Goal: Task Accomplishment & Management: Manage account settings

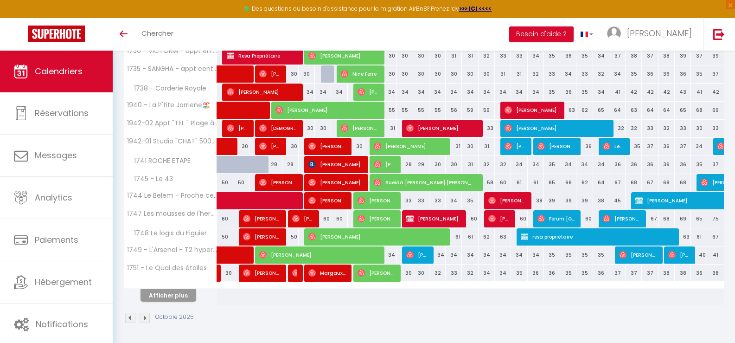
scroll to position [292, 0]
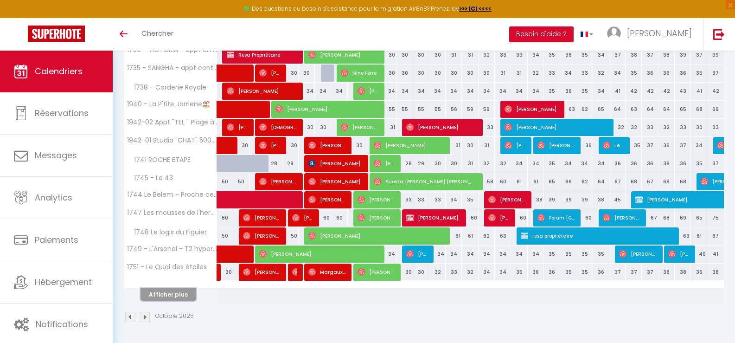
click at [186, 295] on button "Afficher plus" at bounding box center [169, 294] width 56 height 13
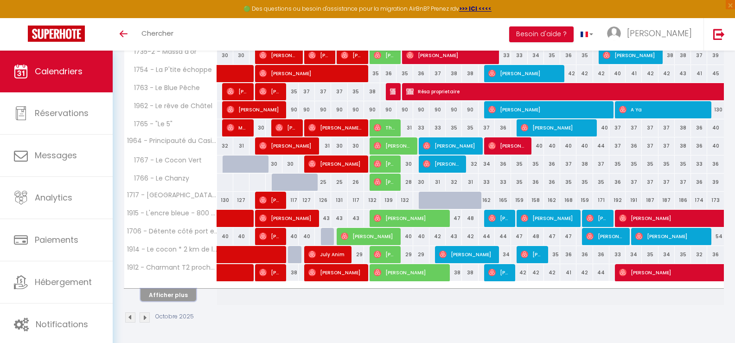
scroll to position [654, 0]
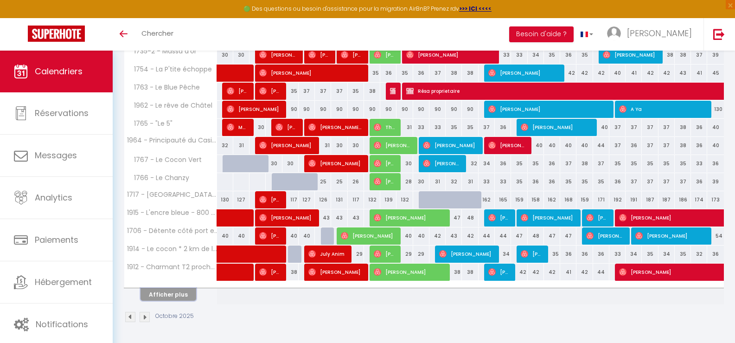
click at [179, 296] on button "Afficher plus" at bounding box center [169, 294] width 56 height 13
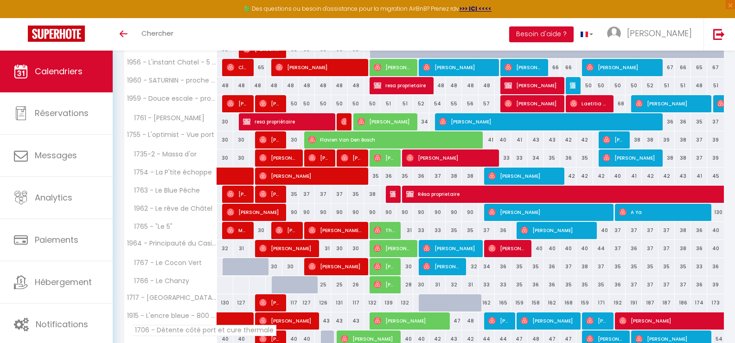
scroll to position [544, 0]
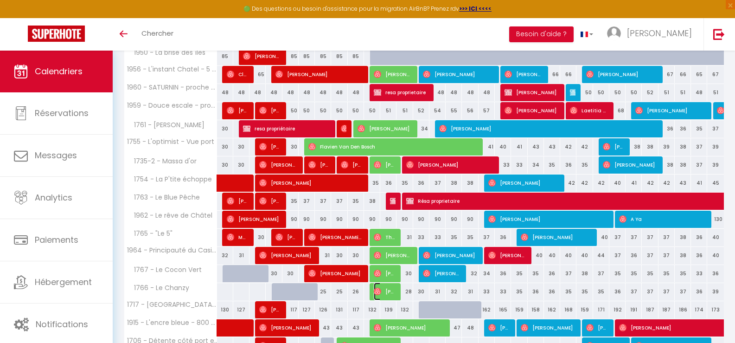
click at [384, 294] on span "[PERSON_NAME]" at bounding box center [385, 292] width 22 height 18
select select "OK"
select select "0"
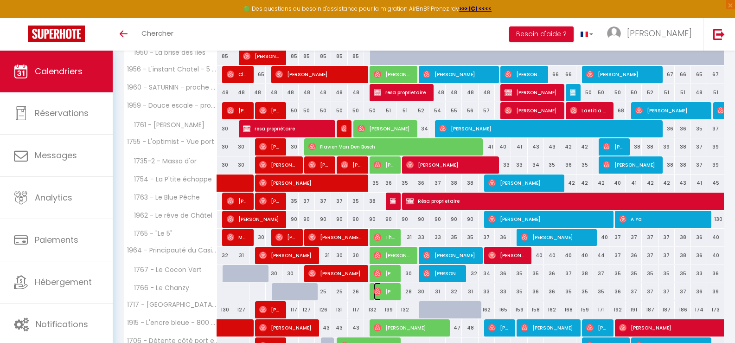
select select "1"
select select
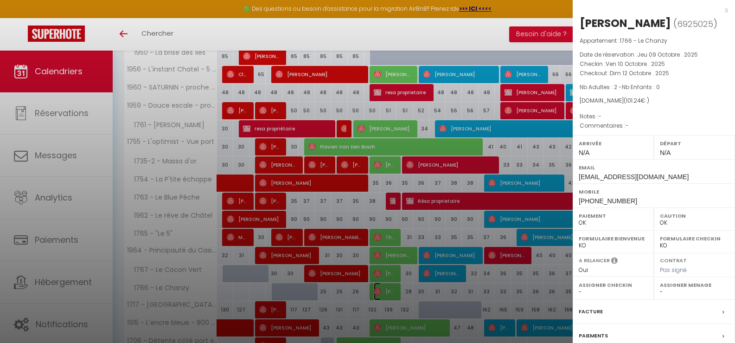
select select "39056"
click at [495, 33] on div at bounding box center [367, 171] width 735 height 343
click at [493, 34] on div at bounding box center [367, 171] width 735 height 343
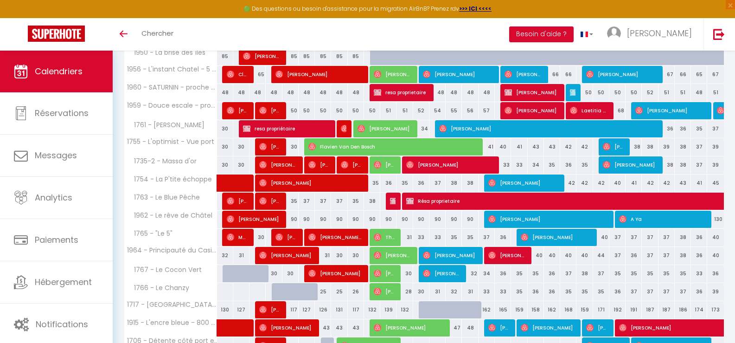
click at [493, 34] on div "Toggle menubar Chercher BUTTON Besoin d'aide ? [PERSON_NAME]" at bounding box center [397, 34] width 661 height 32
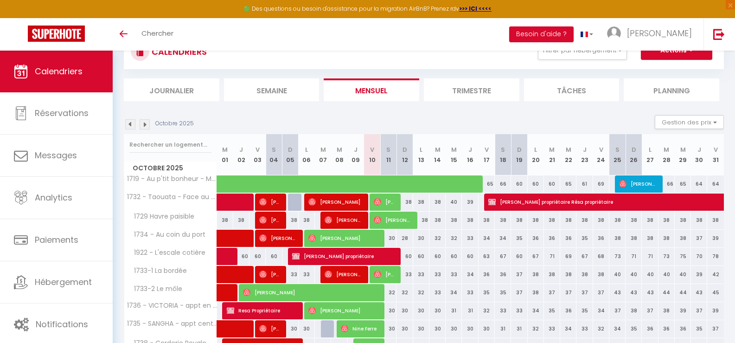
scroll to position [0, 0]
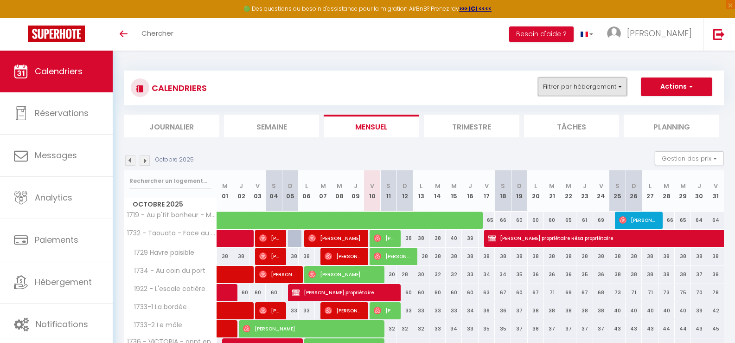
click at [623, 94] on button "Filtrer par hébergement" at bounding box center [582, 86] width 89 height 19
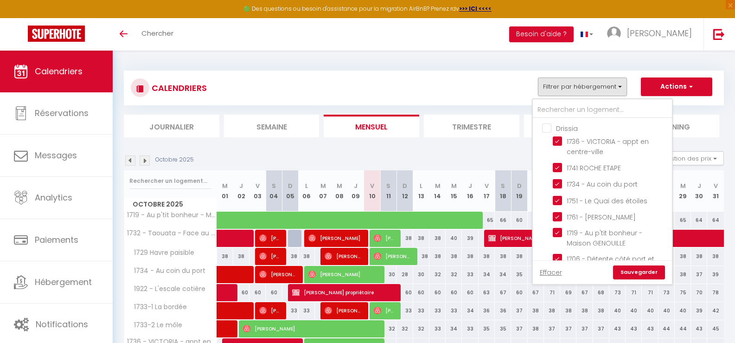
click at [547, 131] on input "Drissia" at bounding box center [611, 127] width 139 height 9
checkbox input "true"
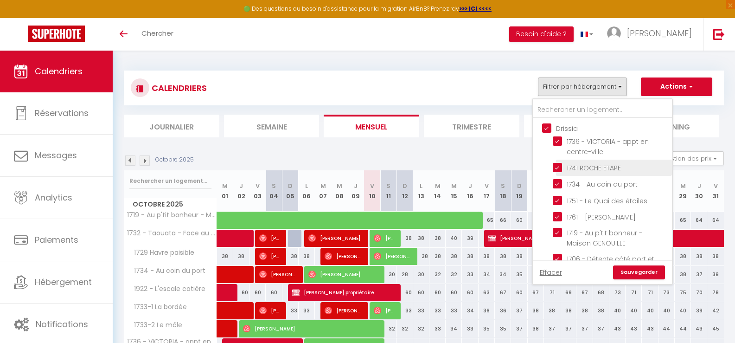
checkbox input "true"
checkbox input "false"
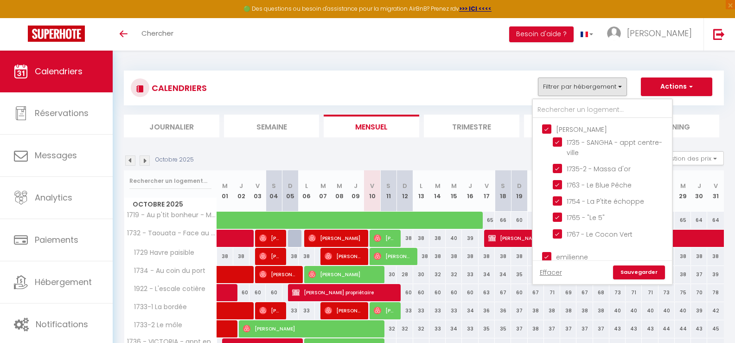
scroll to position [742, 0]
click at [633, 274] on link "Sauvegarder" at bounding box center [639, 272] width 52 height 14
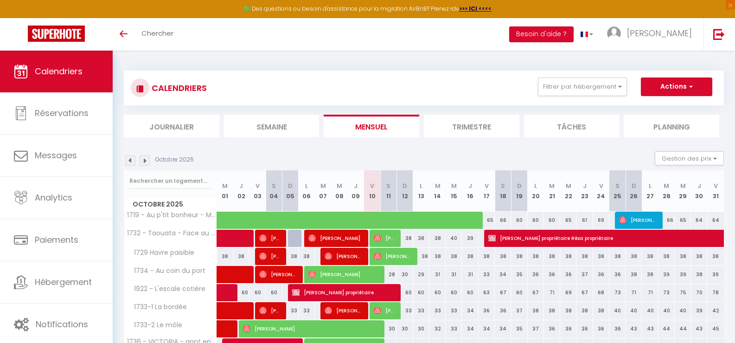
click at [651, 122] on li "Planning" at bounding box center [672, 126] width 96 height 23
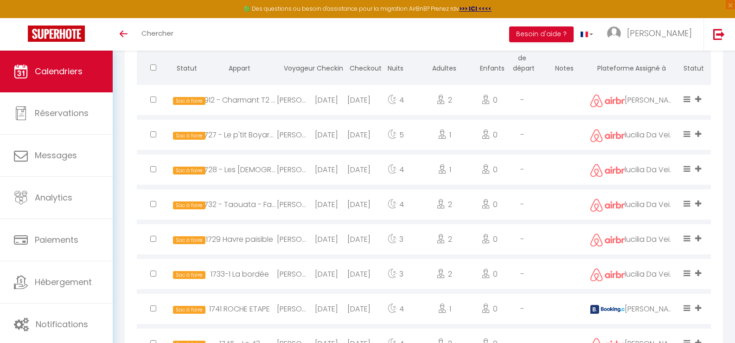
scroll to position [968, 0]
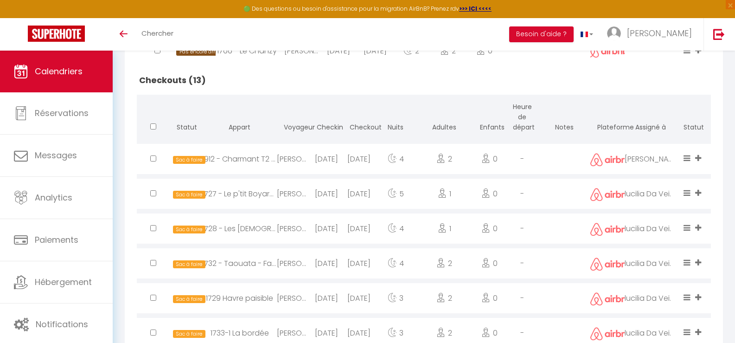
drag, startPoint x: 306, startPoint y: 160, endPoint x: 303, endPoint y: 75, distance: 84.9
click at [303, 75] on h2 "Checkouts (13)" at bounding box center [424, 80] width 574 height 29
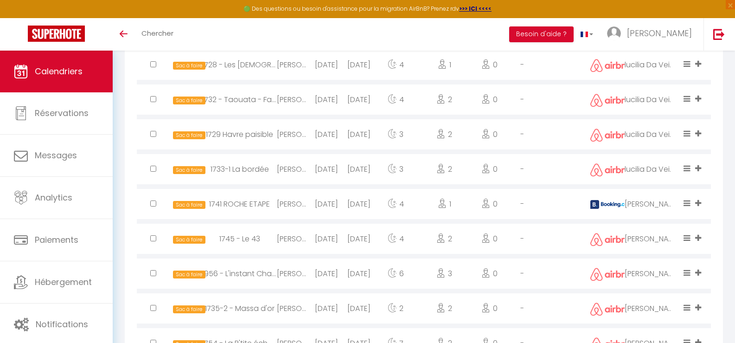
scroll to position [1154, 0]
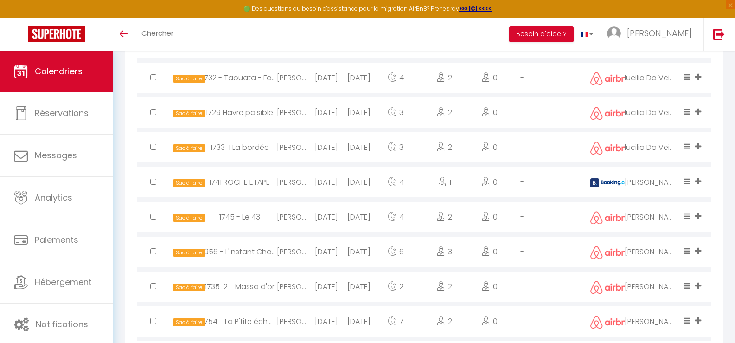
click at [306, 212] on div "[PERSON_NAME]" at bounding box center [293, 217] width 33 height 30
select select "0"
select select "1"
select select
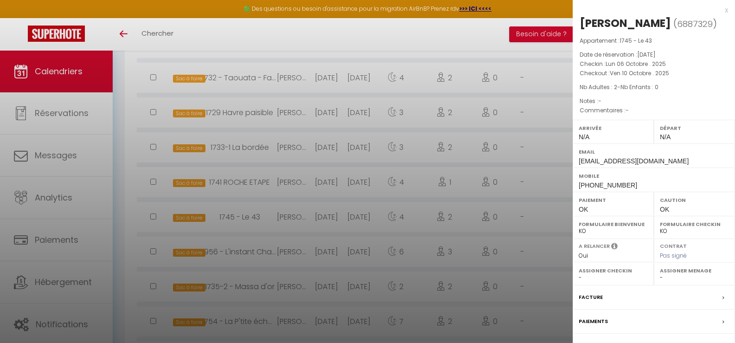
select select "39056"
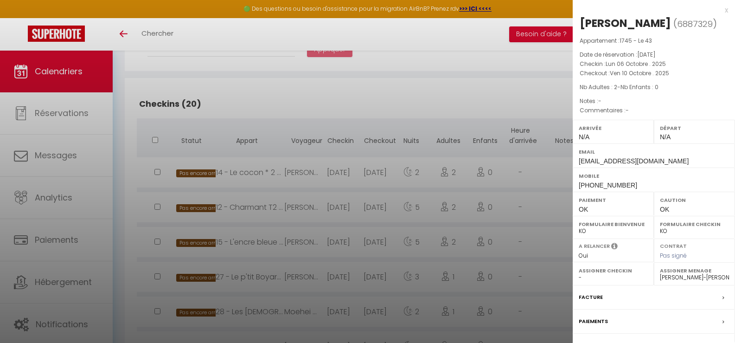
scroll to position [40, 0]
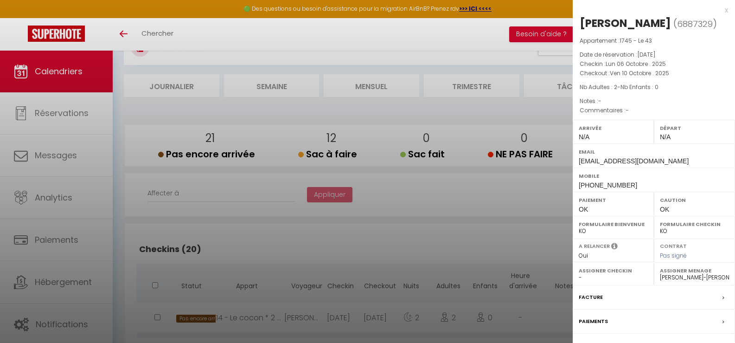
click at [349, 254] on div at bounding box center [367, 171] width 735 height 343
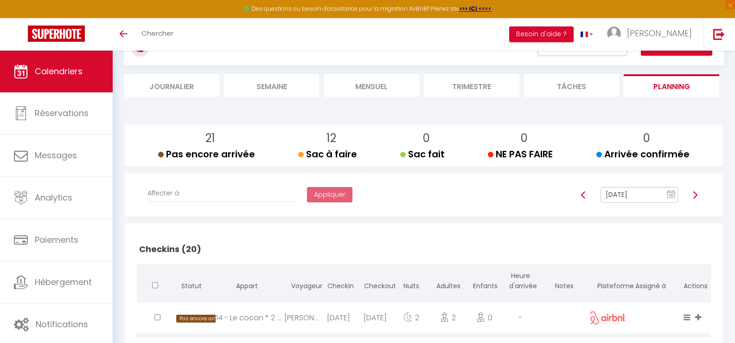
click at [696, 194] on img at bounding box center [695, 194] width 7 height 7
type input "[DATE]"
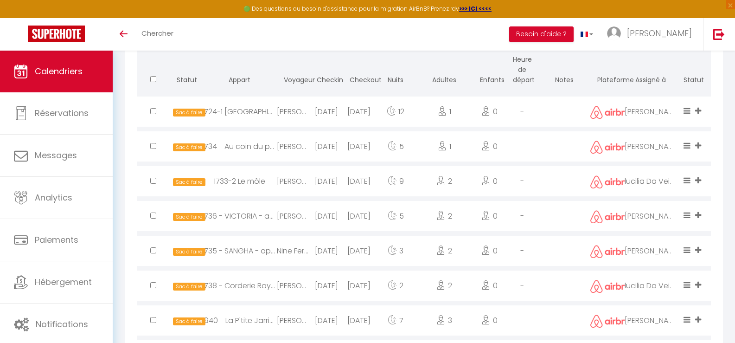
scroll to position [423, 0]
click at [373, 253] on div "[DATE]" at bounding box center [359, 252] width 33 height 30
select select "45582"
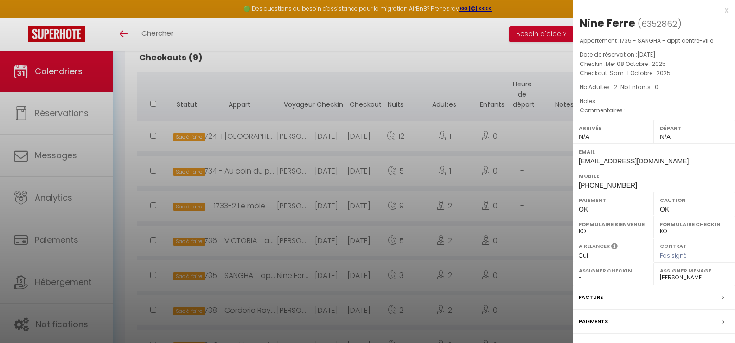
scroll to position [377, 0]
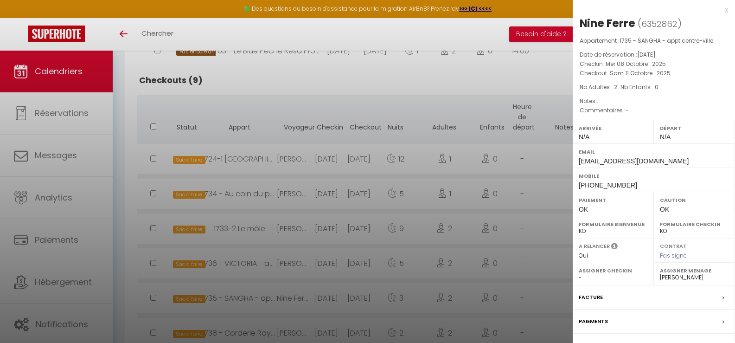
click at [346, 84] on div at bounding box center [367, 171] width 735 height 343
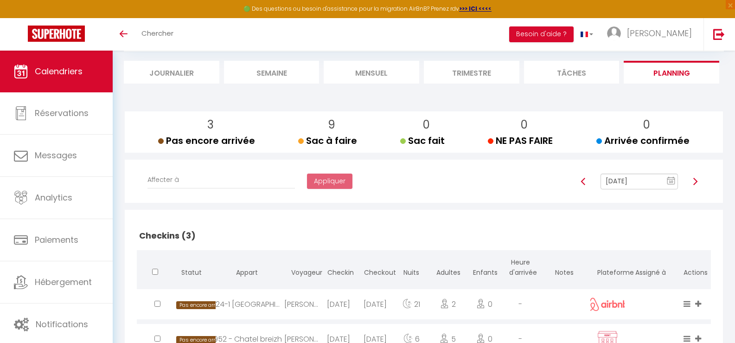
scroll to position [6, 0]
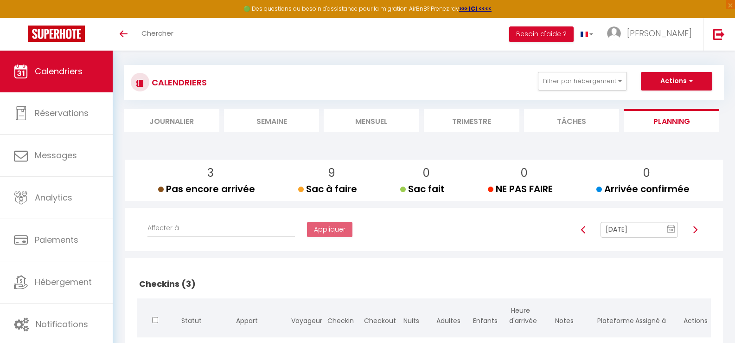
click at [696, 229] on img at bounding box center [695, 229] width 7 height 7
click at [695, 229] on img at bounding box center [695, 229] width 7 height 7
type input "[DATE]"
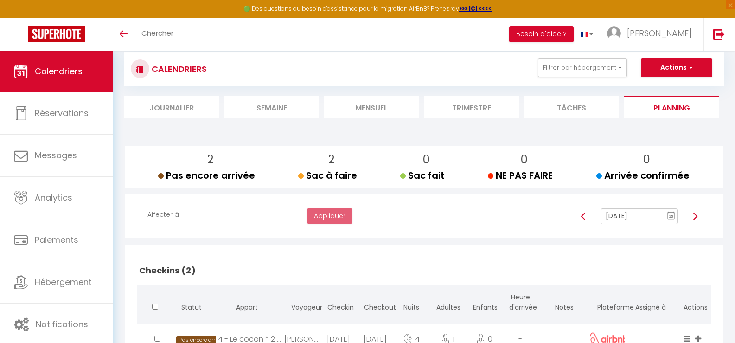
scroll to position [0, 0]
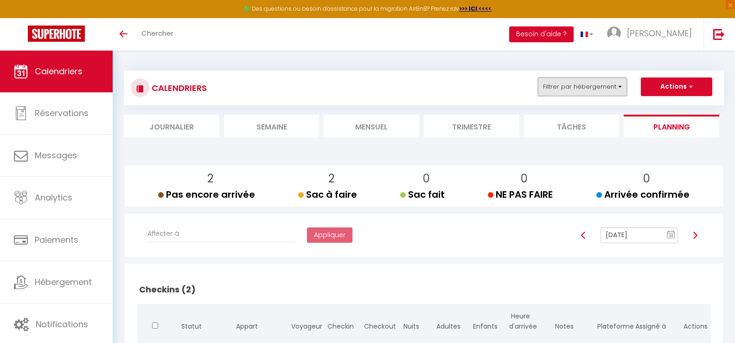
click at [622, 90] on button "Filtrer par hébergement" at bounding box center [582, 86] width 89 height 19
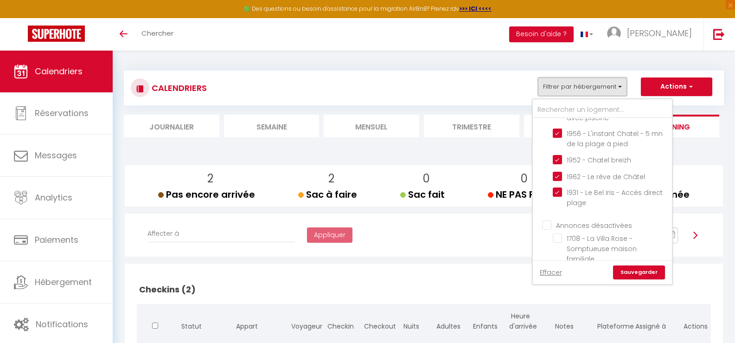
scroll to position [1071, 0]
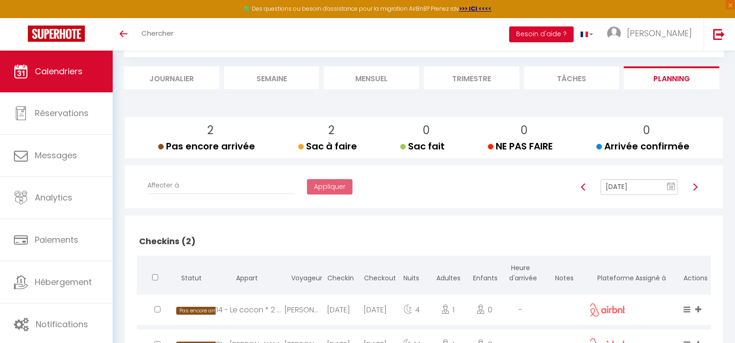
scroll to position [0, 0]
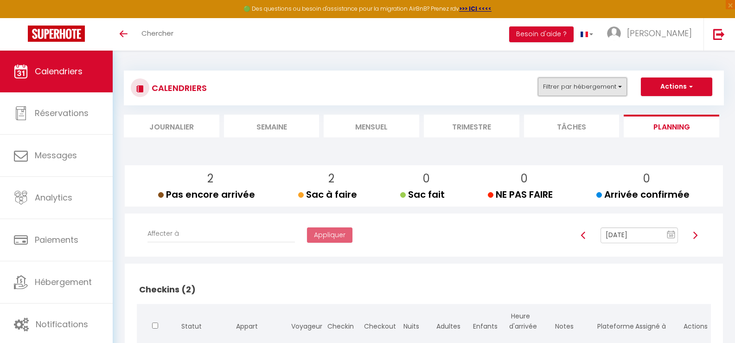
click at [622, 91] on button "Filtrer par hébergement" at bounding box center [582, 86] width 89 height 19
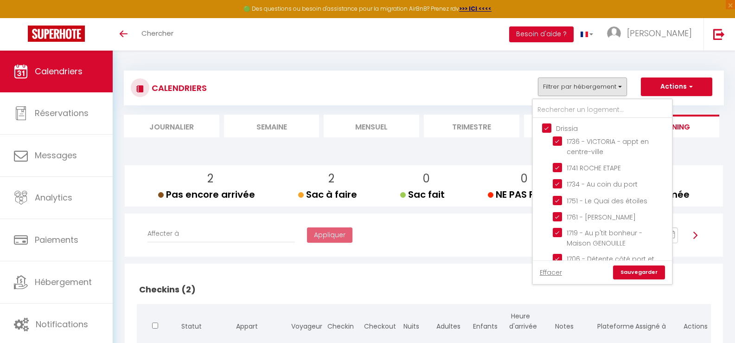
click at [646, 270] on link "Sauvegarder" at bounding box center [639, 272] width 52 height 14
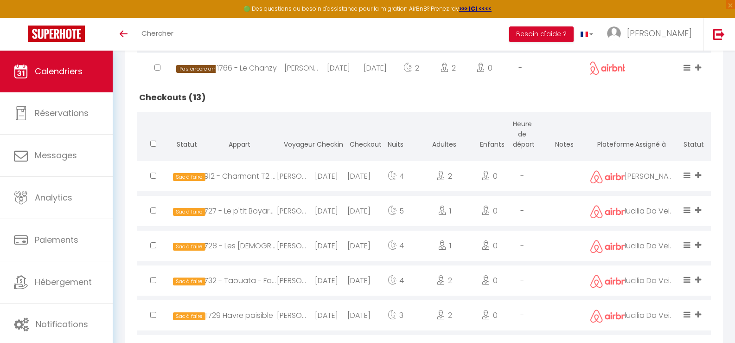
scroll to position [928, 0]
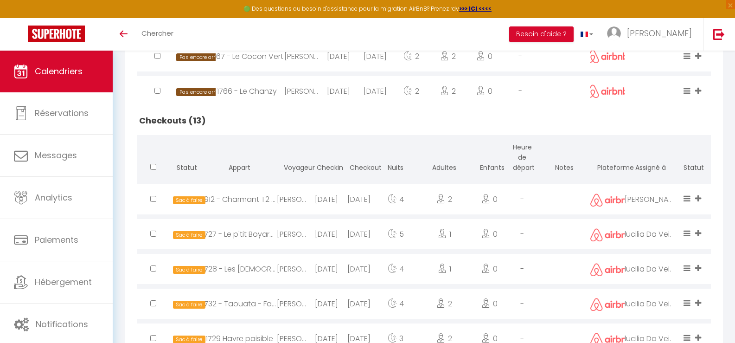
click at [334, 198] on div "[DATE]" at bounding box center [326, 199] width 33 height 30
select select "0"
select select "1"
select select
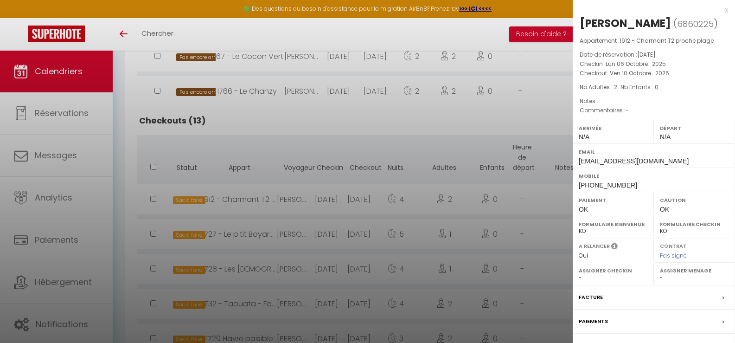
select select "49158"
click at [349, 147] on div at bounding box center [367, 171] width 735 height 343
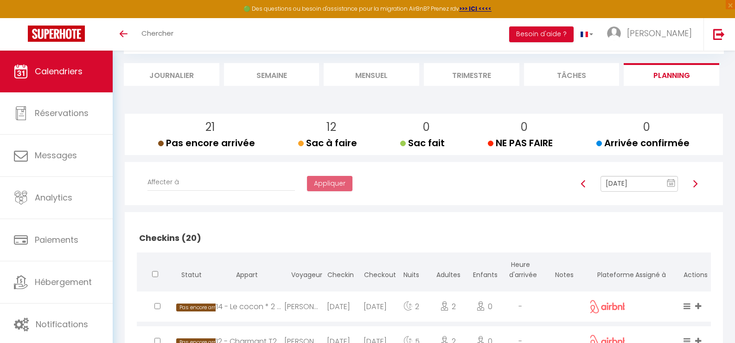
scroll to position [46, 0]
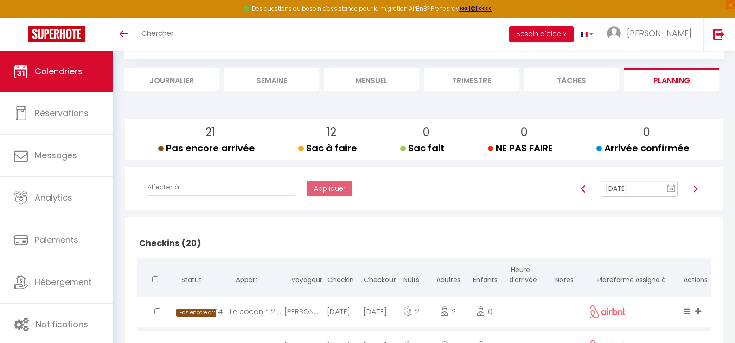
click at [695, 189] on img at bounding box center [695, 188] width 7 height 7
type input "[DATE]"
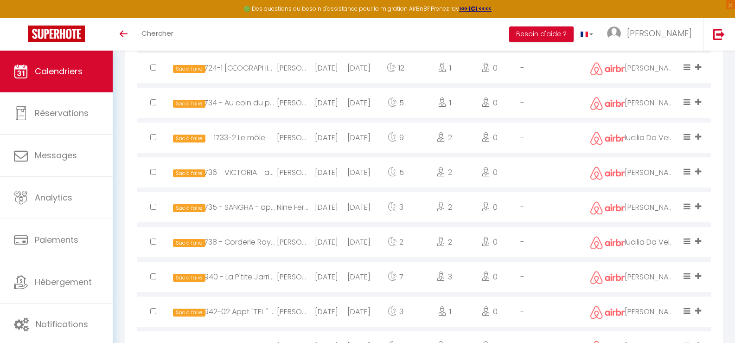
scroll to position [371, 0]
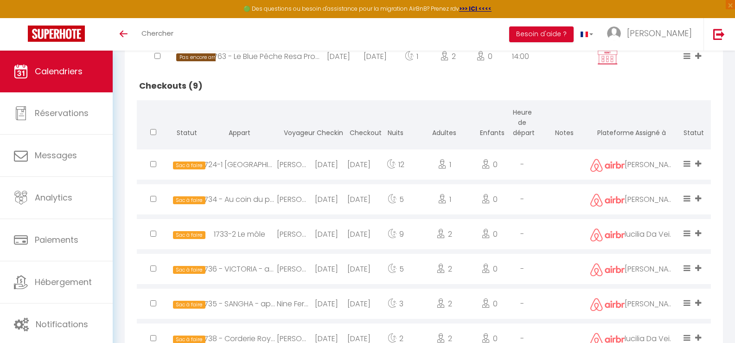
click at [328, 166] on div "[DATE]" at bounding box center [326, 164] width 33 height 30
select select "26452"
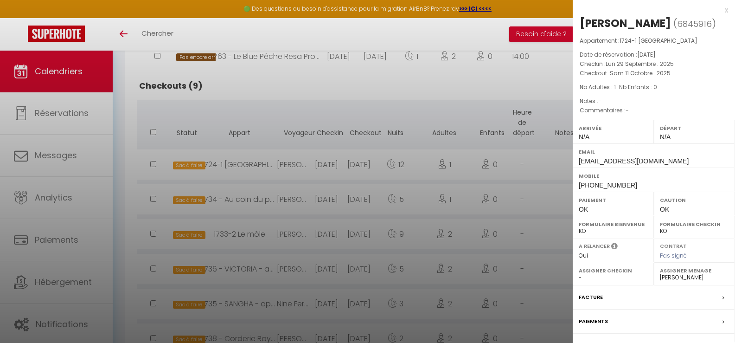
click at [387, 108] on div at bounding box center [367, 171] width 735 height 343
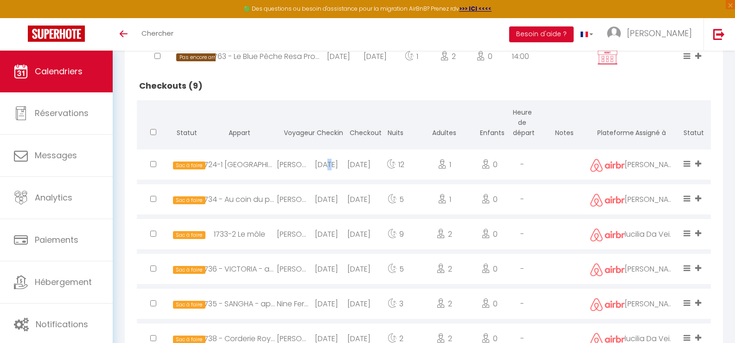
click at [326, 165] on div "[DATE]" at bounding box center [326, 164] width 33 height 30
click at [0, 0] on div at bounding box center [0, 0] width 0 height 0
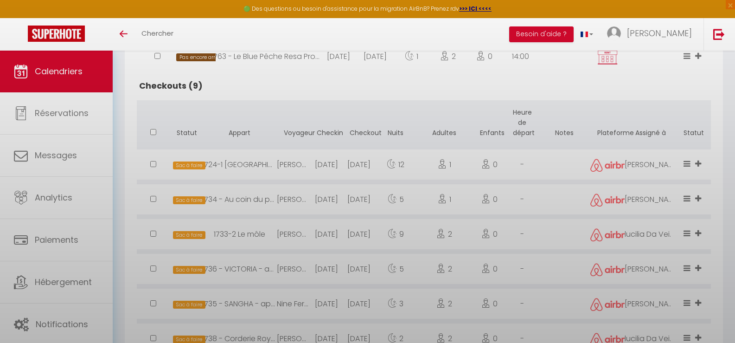
click at [326, 165] on div at bounding box center [367, 171] width 735 height 343
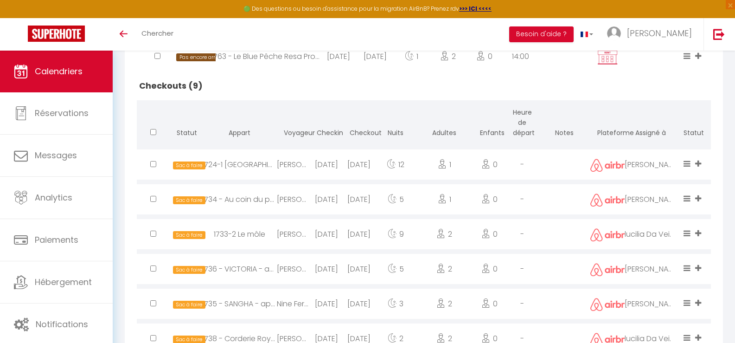
click at [324, 165] on div "[DATE]" at bounding box center [326, 164] width 33 height 30
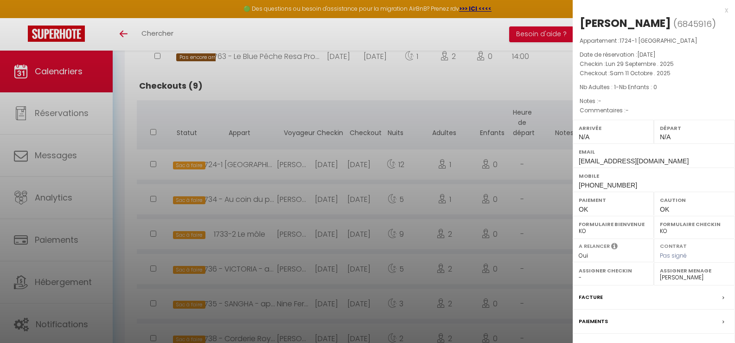
click at [364, 116] on div at bounding box center [367, 171] width 735 height 343
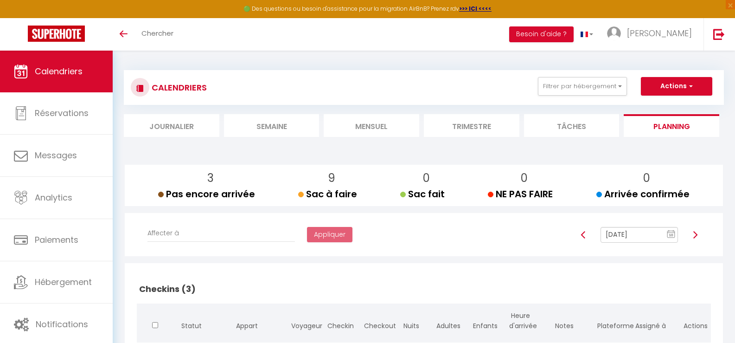
scroll to position [0, 0]
click at [621, 90] on button "Filtrer par hébergement" at bounding box center [582, 86] width 89 height 19
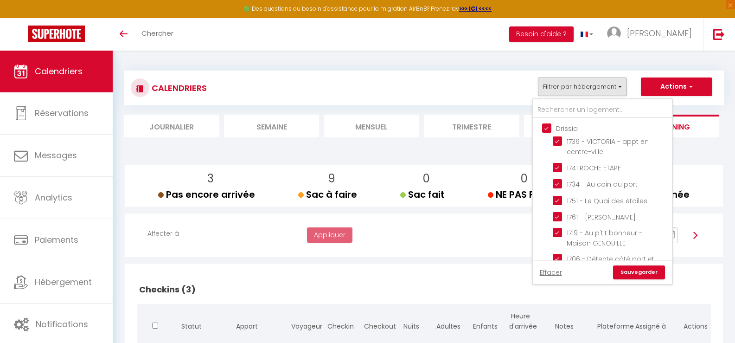
click at [547, 130] on input "Drissia" at bounding box center [611, 127] width 139 height 9
checkbox input "false"
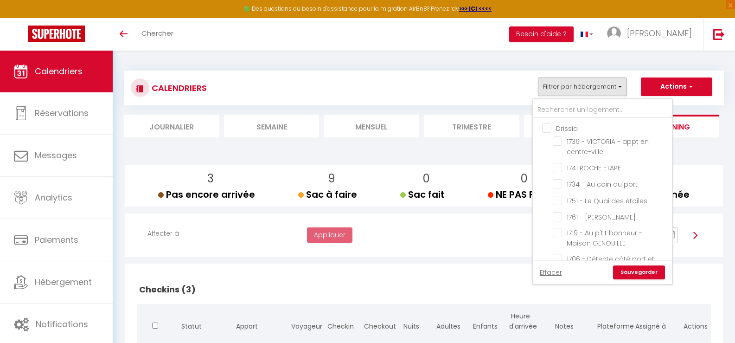
checkbox input "false"
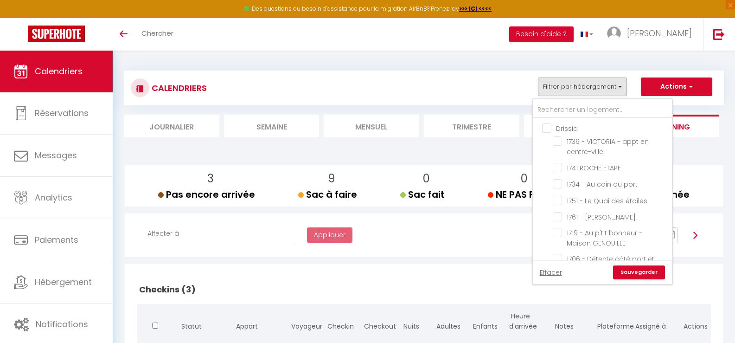
checkbox input "false"
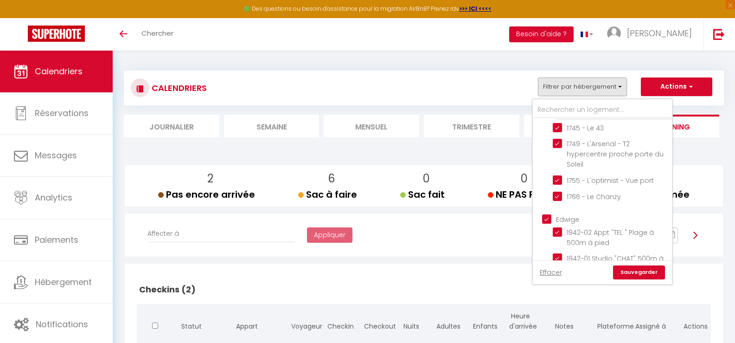
scroll to position [557, 0]
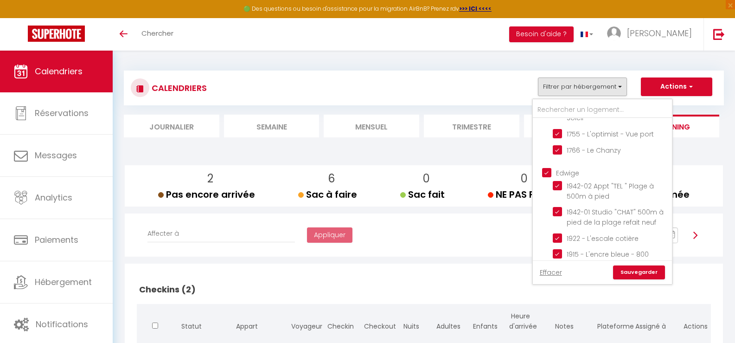
click at [546, 174] on input "Edwige" at bounding box center [611, 171] width 139 height 9
checkbox input "false"
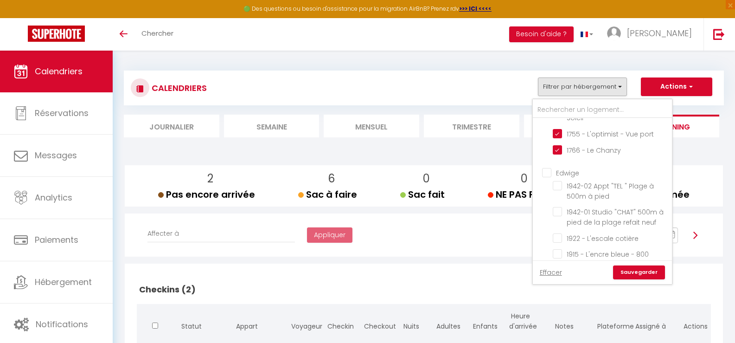
checkbox input "false"
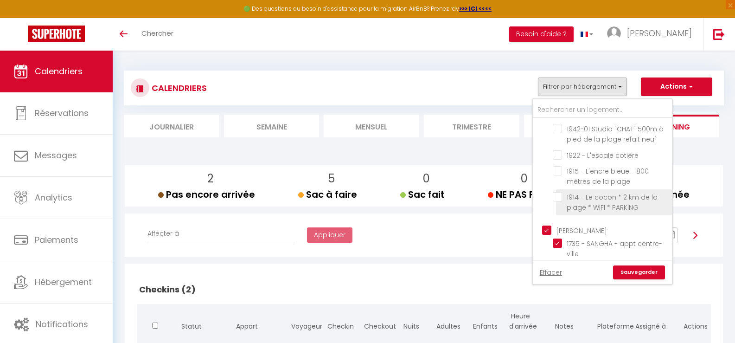
scroll to position [649, 0]
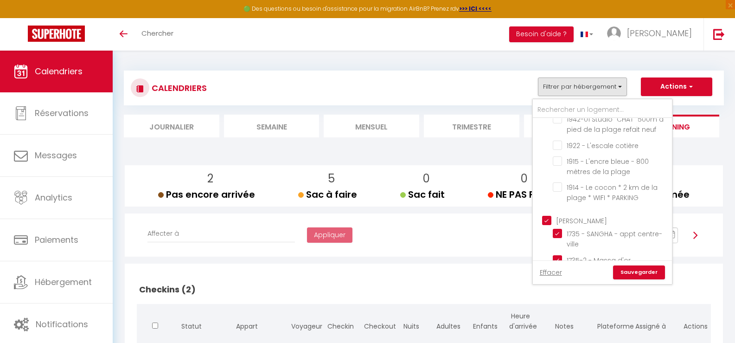
click at [548, 221] on input "[PERSON_NAME]" at bounding box center [611, 219] width 139 height 9
checkbox input "false"
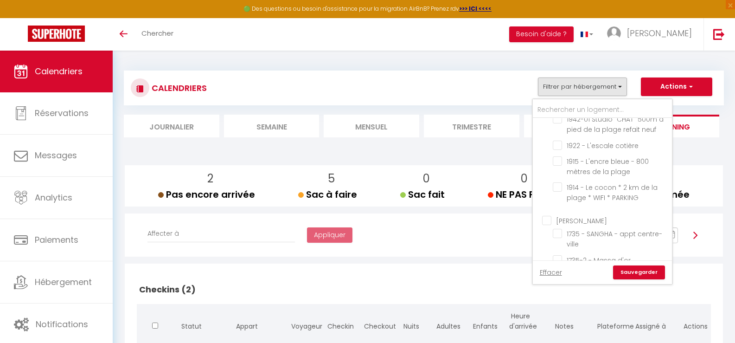
checkbox input "false"
click at [546, 218] on input "[PERSON_NAME]" at bounding box center [611, 219] width 139 height 9
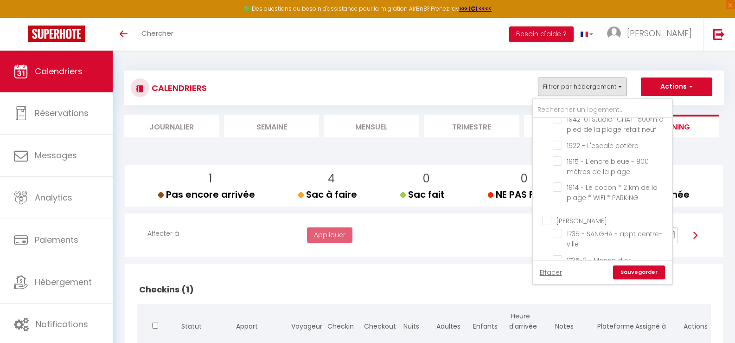
checkbox input "true"
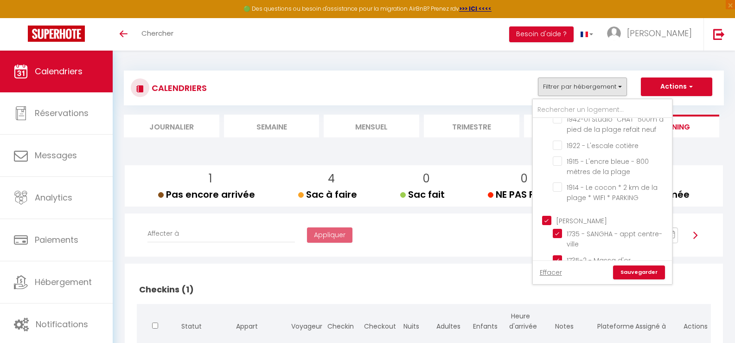
checkbox input "true"
checkbox input "false"
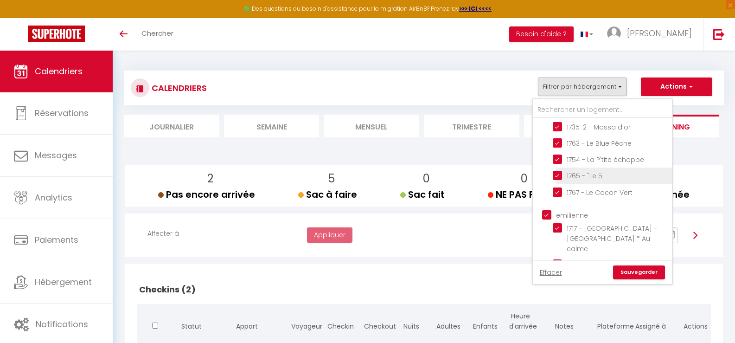
scroll to position [835, 0]
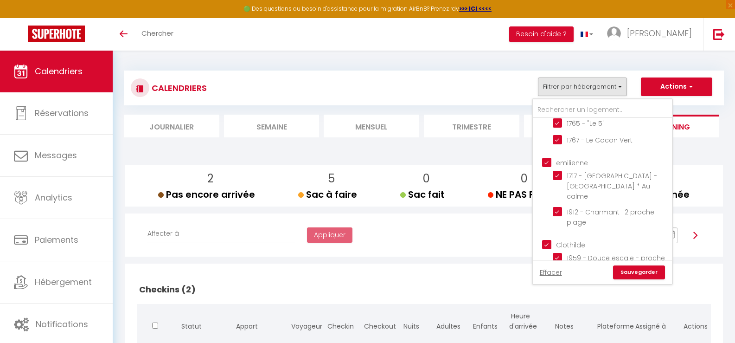
click at [547, 239] on input "Clothilde" at bounding box center [611, 243] width 139 height 9
checkbox input "false"
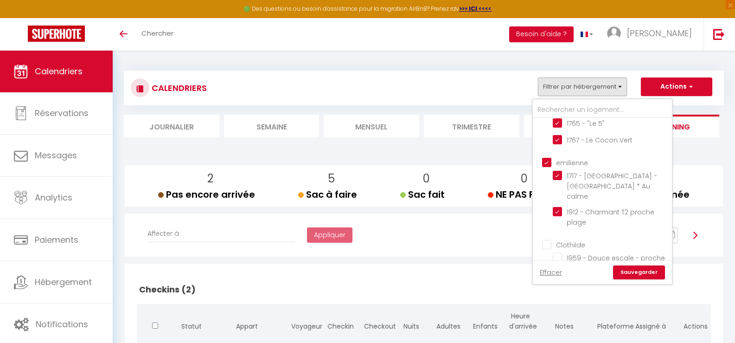
checkbox input "false"
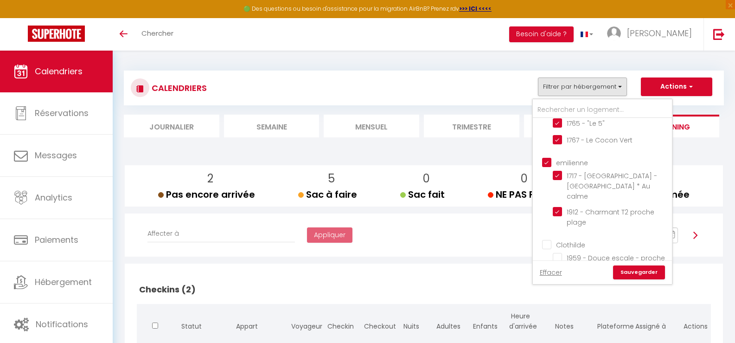
checkbox input "false"
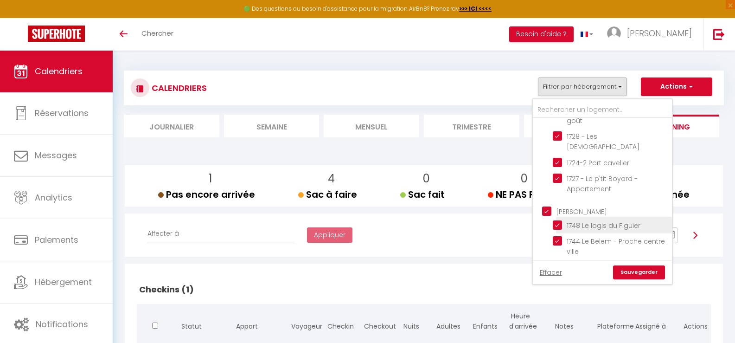
scroll to position [371, 0]
click at [650, 269] on link "Sauvegarder" at bounding box center [639, 272] width 52 height 14
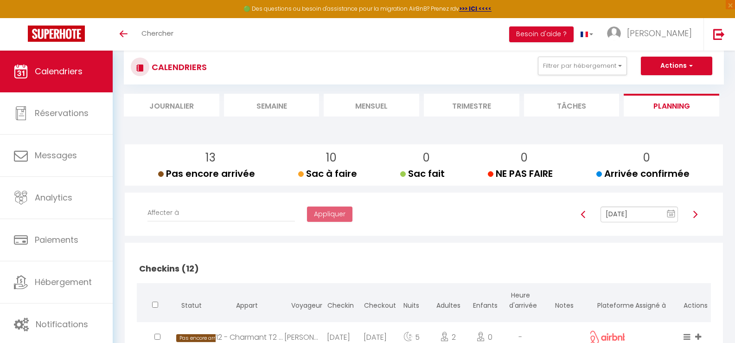
scroll to position [0, 0]
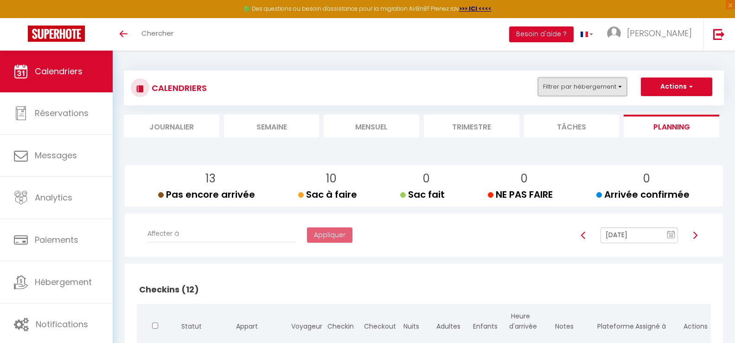
click at [618, 90] on button "Filtrer par hébergement" at bounding box center [582, 86] width 89 height 19
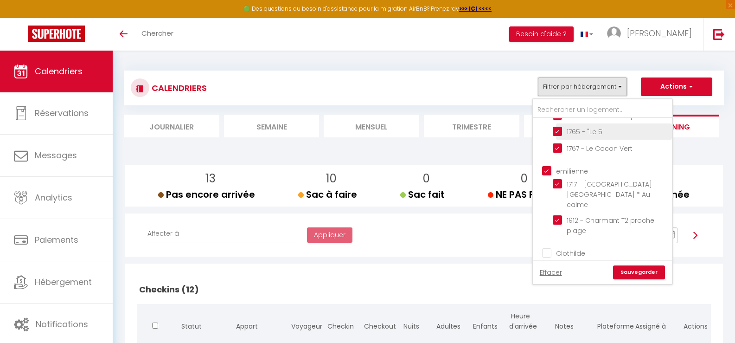
scroll to position [835, 0]
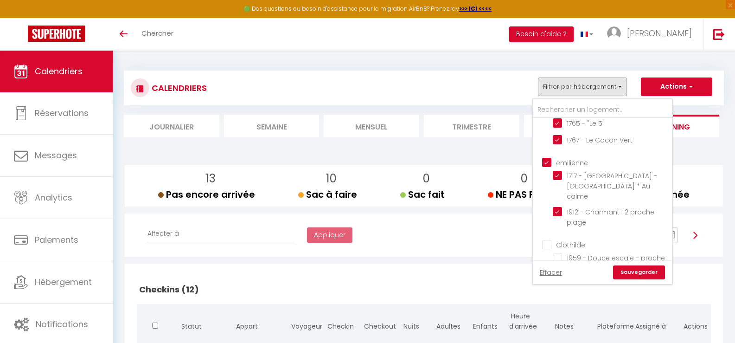
click at [548, 164] on input "emilienne" at bounding box center [611, 161] width 139 height 9
checkbox input "false"
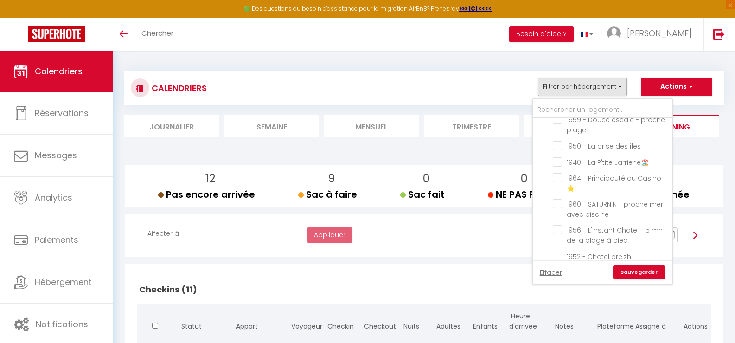
scroll to position [974, 0]
click at [629, 273] on link "Sauvegarder" at bounding box center [639, 272] width 52 height 14
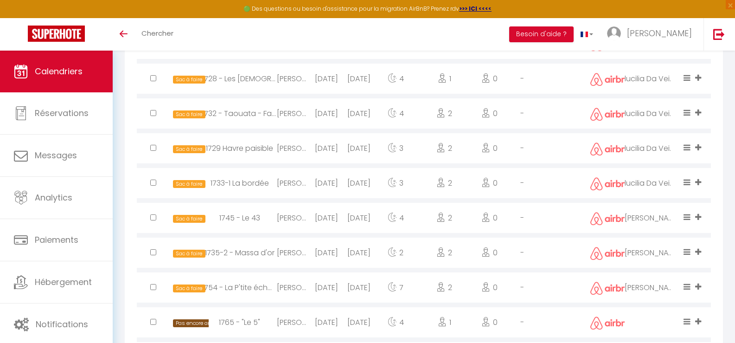
scroll to position [643, 0]
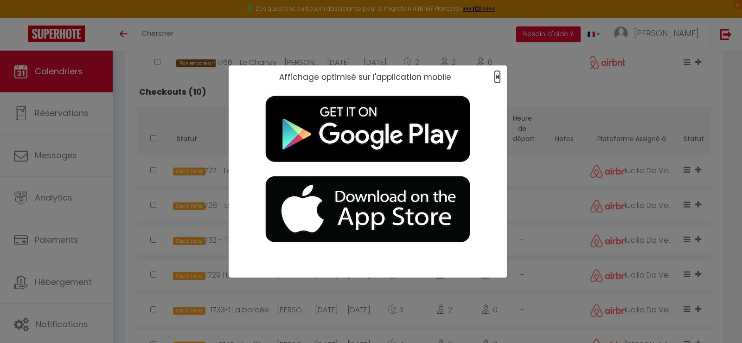
click at [497, 76] on span "×" at bounding box center [497, 77] width 5 height 12
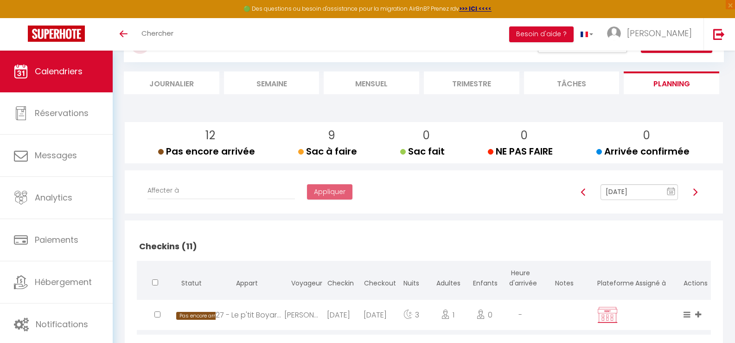
scroll to position [0, 0]
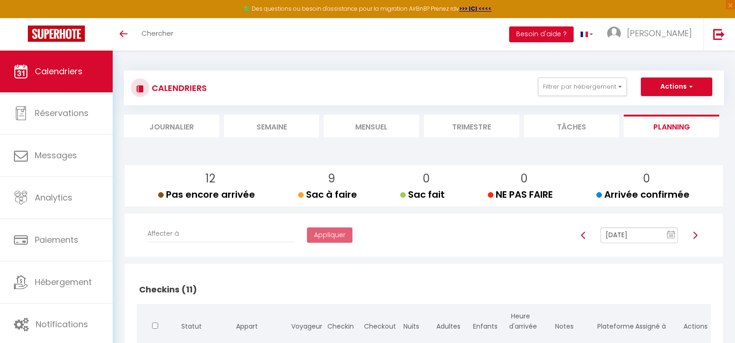
click at [697, 236] on img at bounding box center [695, 234] width 7 height 7
type input "[DATE]"
select select
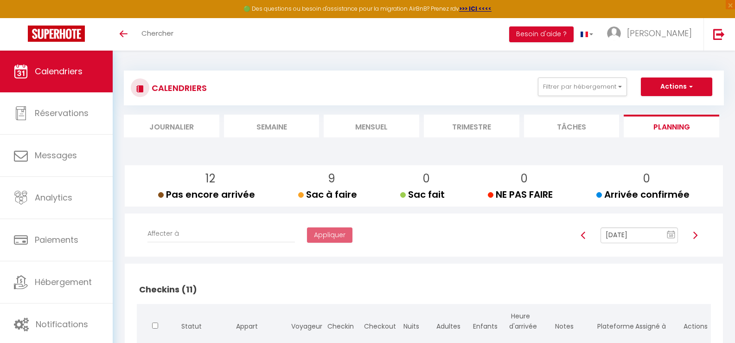
select select
click at [697, 236] on img at bounding box center [695, 234] width 7 height 7
type input "[DATE]"
select select
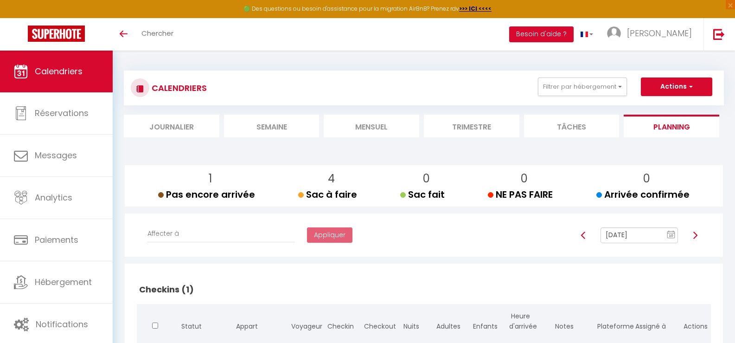
select select
click at [697, 236] on img at bounding box center [695, 234] width 7 height 7
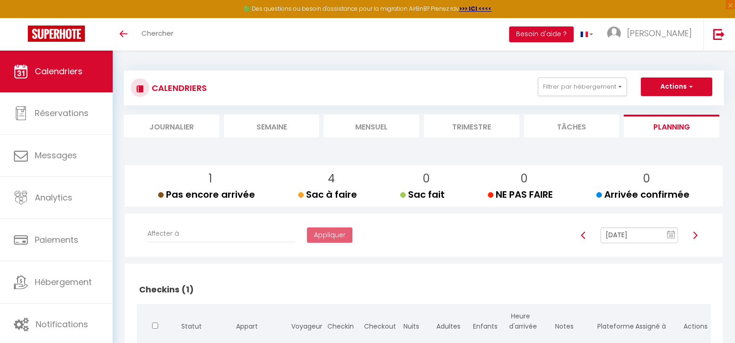
type input "[DATE]"
select select
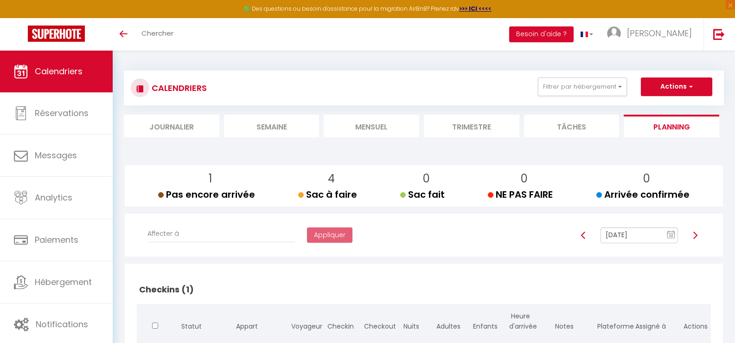
select select
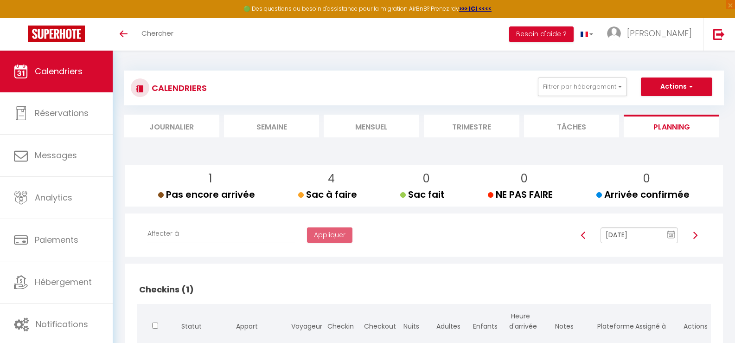
select select
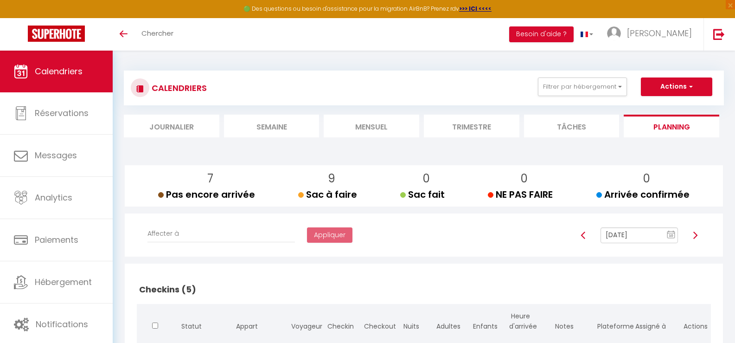
select select
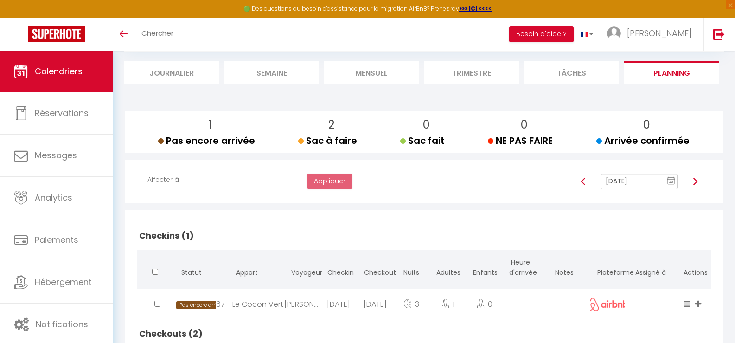
scroll to position [139, 0]
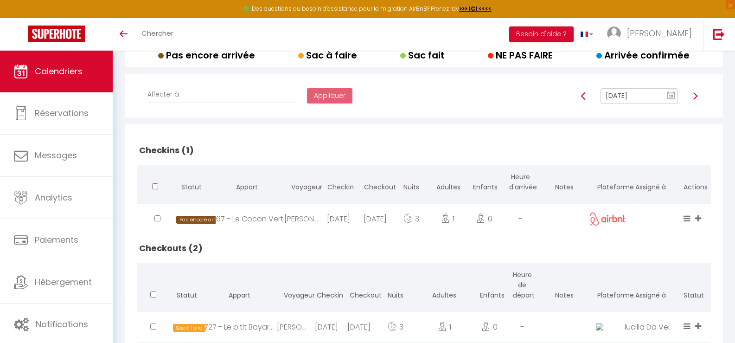
click at [336, 323] on div "[DATE]" at bounding box center [326, 327] width 33 height 30
select select "0"
select select "1"
select select
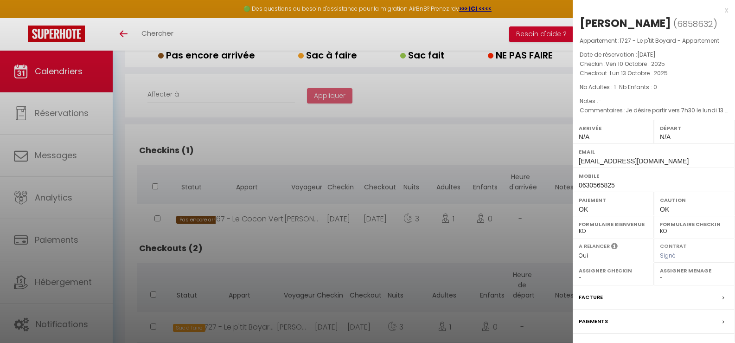
select select "1121"
click at [517, 142] on div at bounding box center [367, 171] width 735 height 343
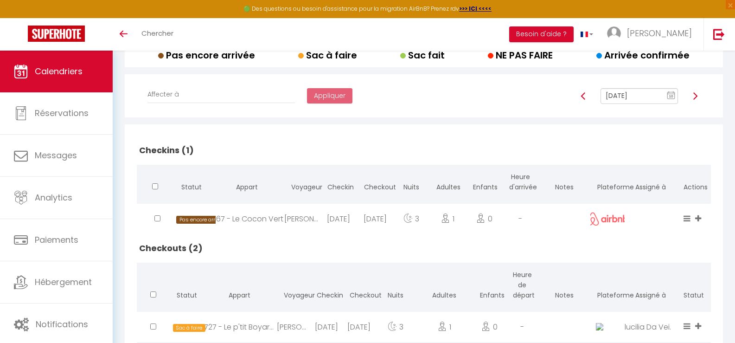
click at [581, 96] on img at bounding box center [583, 95] width 7 height 7
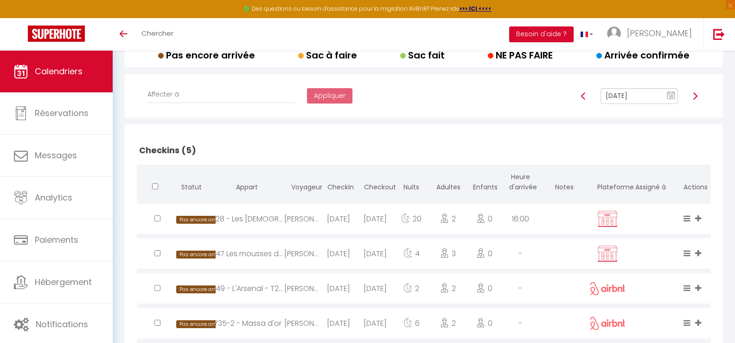
type input "[DATE]"
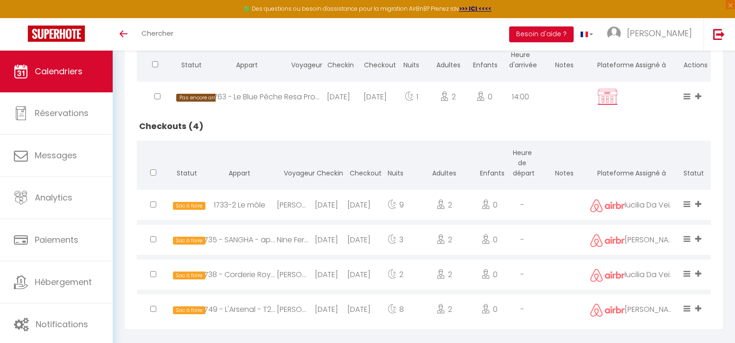
scroll to position [272, 0]
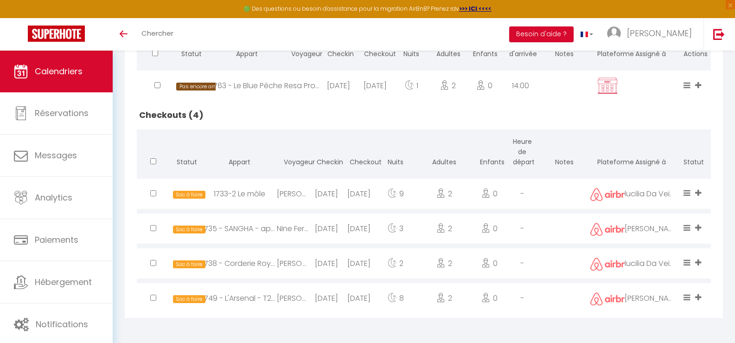
click at [359, 198] on div "[DATE]" at bounding box center [359, 194] width 33 height 30
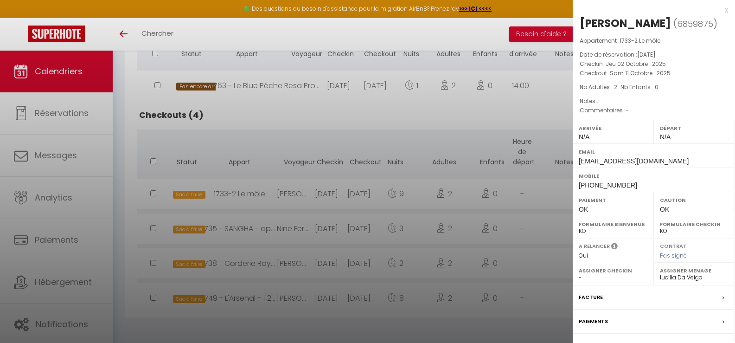
click at [416, 146] on div at bounding box center [367, 171] width 735 height 343
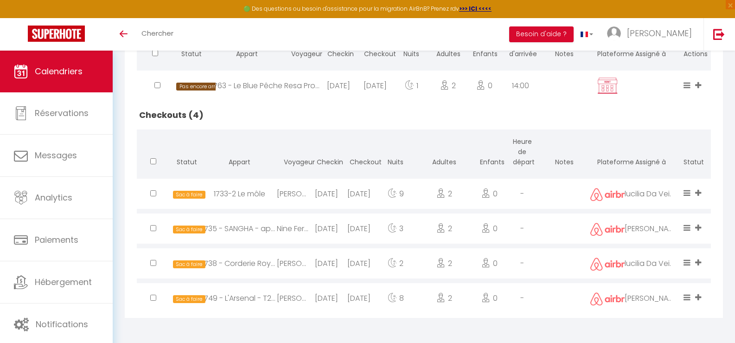
click at [352, 193] on div "[DATE]" at bounding box center [359, 194] width 33 height 30
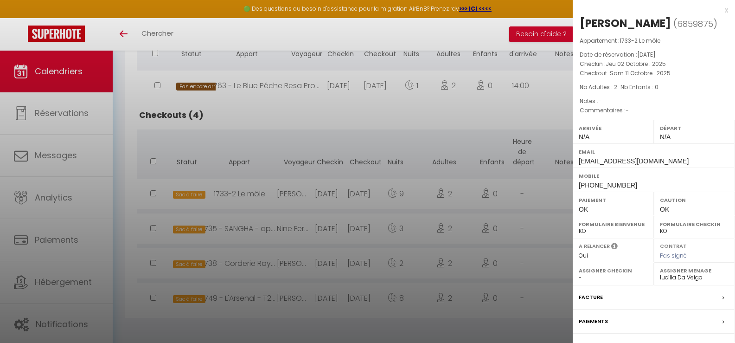
click at [484, 128] on div at bounding box center [367, 171] width 735 height 343
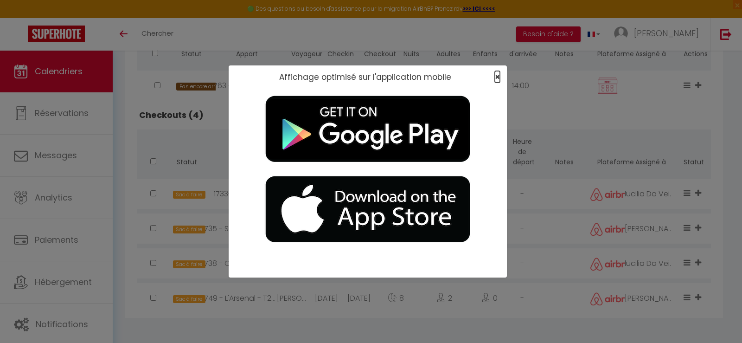
click at [498, 75] on span "×" at bounding box center [497, 77] width 5 height 12
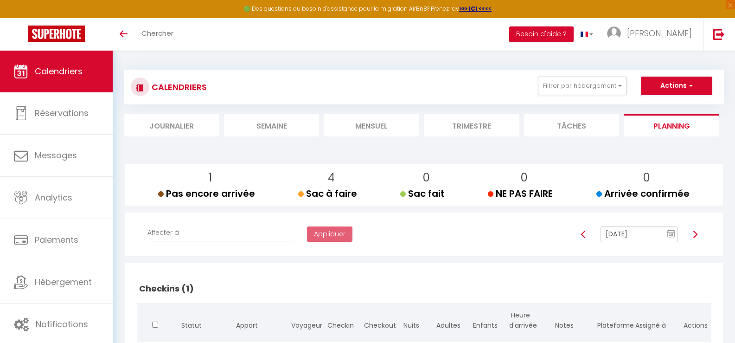
scroll to position [0, 0]
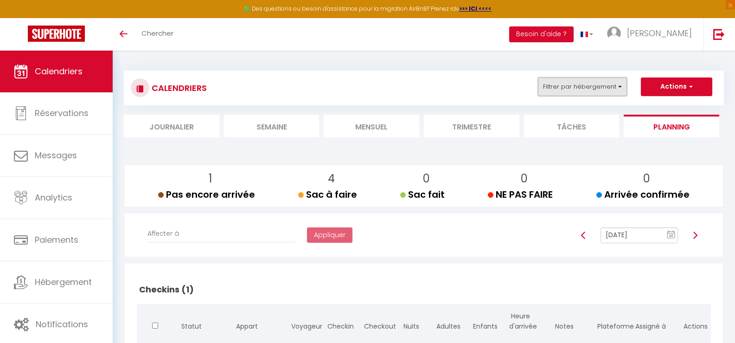
click at [619, 90] on button "Filtrer par hébergement" at bounding box center [582, 86] width 89 height 19
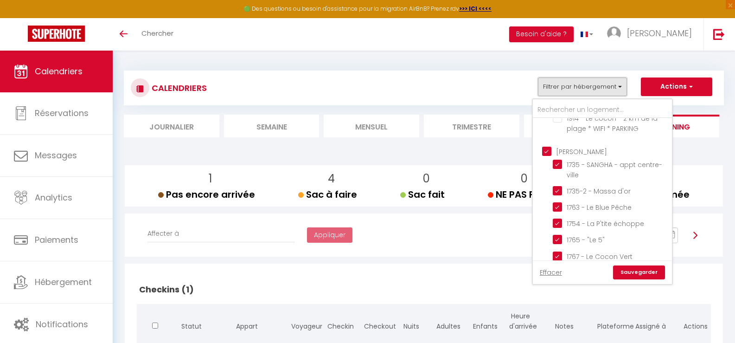
scroll to position [742, 0]
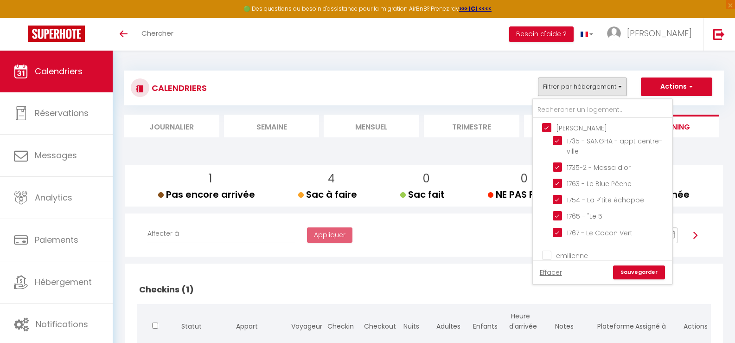
click at [632, 271] on link "Sauvegarder" at bounding box center [639, 272] width 52 height 14
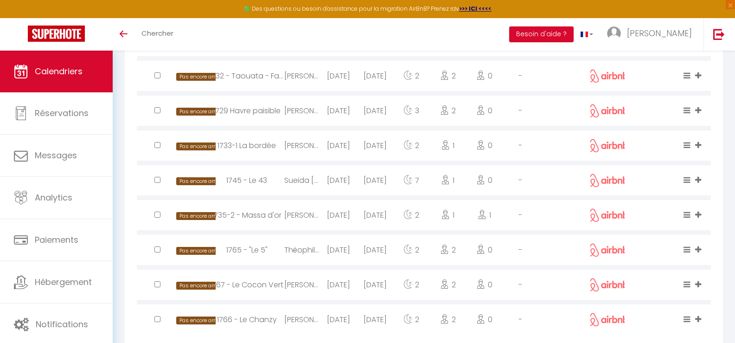
scroll to position [418, 0]
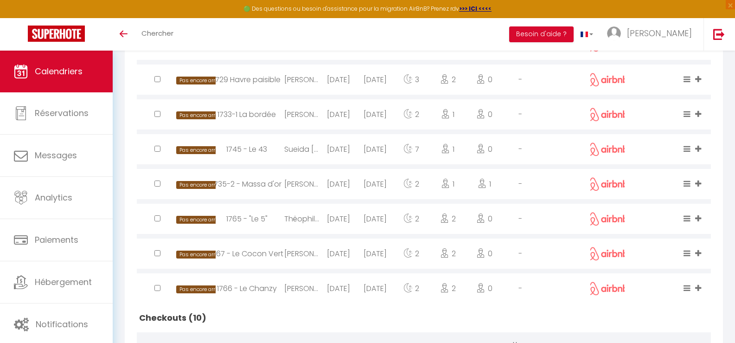
click at [361, 217] on div "[DATE]" at bounding box center [375, 219] width 36 height 30
select select "0"
select select "1"
select select
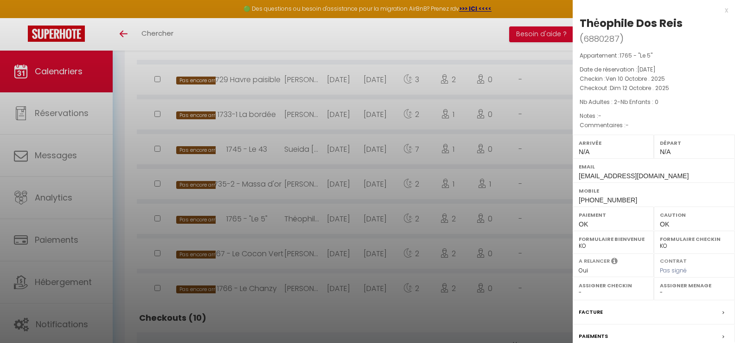
click at [361, 217] on div at bounding box center [367, 171] width 735 height 343
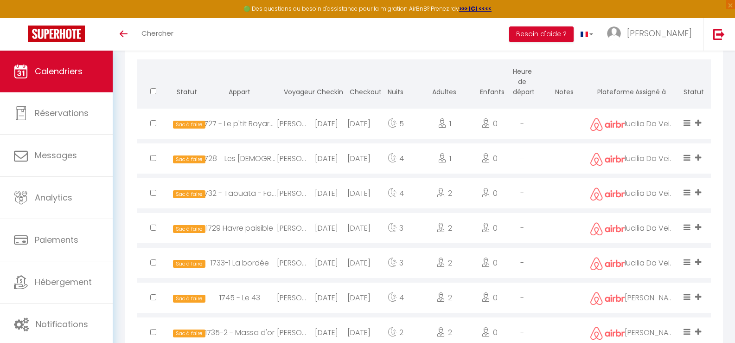
scroll to position [690, 0]
click at [340, 124] on div "[DATE]" at bounding box center [326, 124] width 33 height 30
select select "1121"
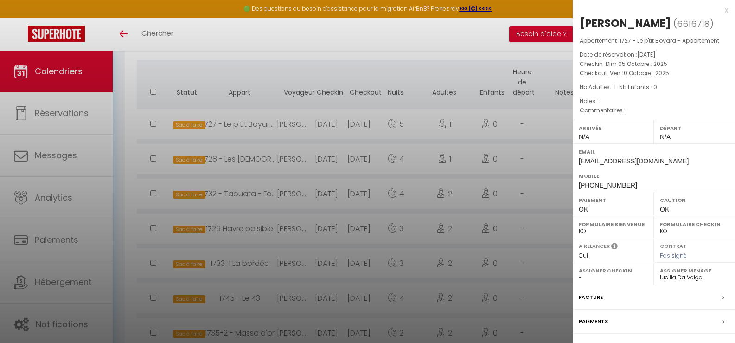
click at [356, 64] on div at bounding box center [367, 171] width 735 height 343
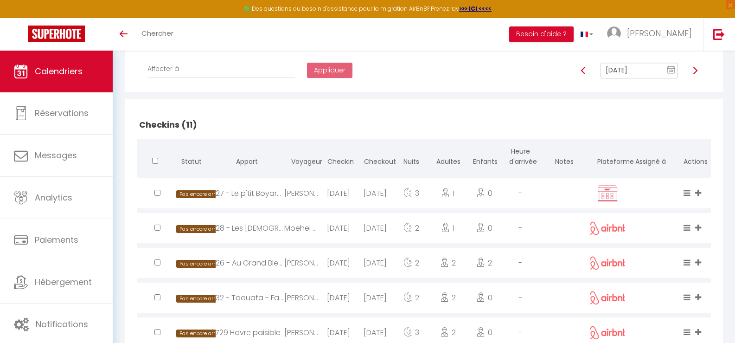
scroll to position [133, 0]
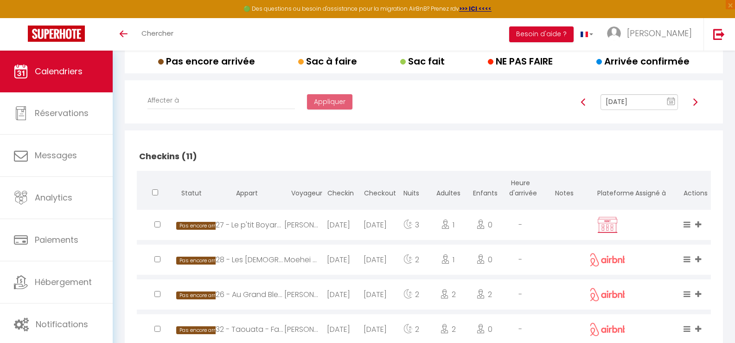
click at [697, 100] on img at bounding box center [695, 101] width 7 height 7
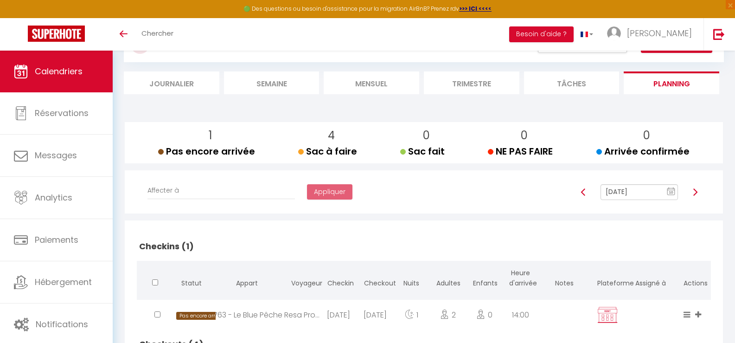
scroll to position [0, 0]
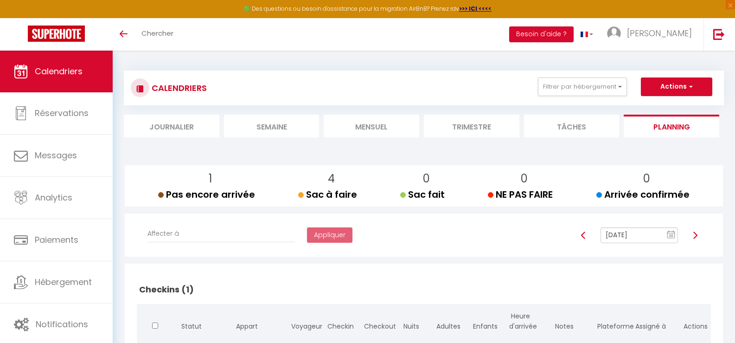
click at [696, 235] on img at bounding box center [695, 234] width 7 height 7
click at [584, 235] on img at bounding box center [583, 234] width 7 height 7
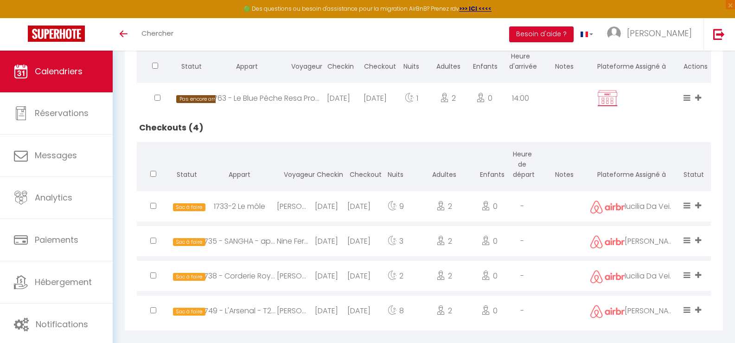
scroll to position [272, 0]
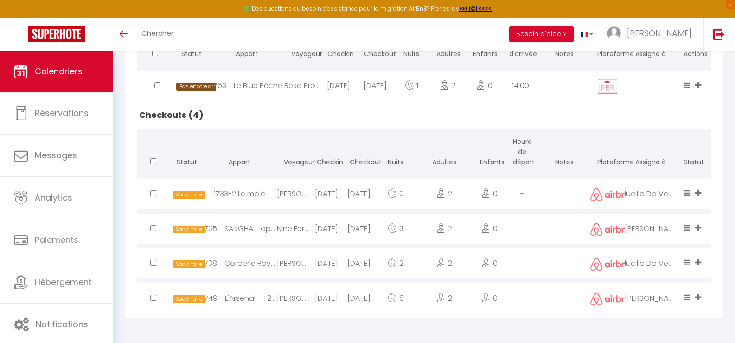
click at [347, 194] on div "[DATE]" at bounding box center [359, 194] width 33 height 30
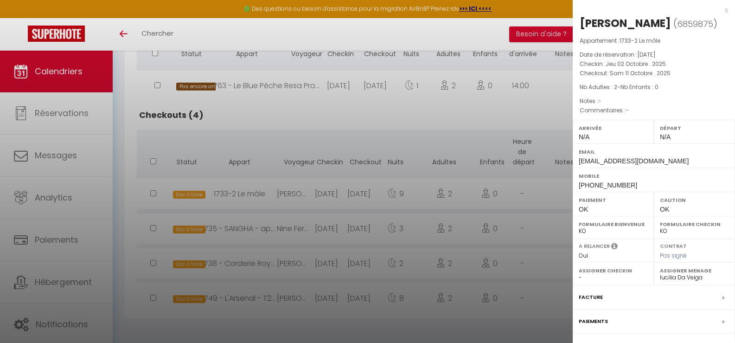
click at [382, 123] on div at bounding box center [367, 171] width 735 height 343
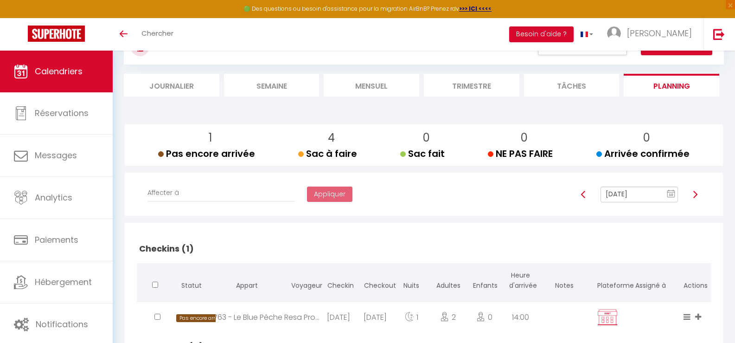
scroll to position [40, 0]
click at [696, 195] on img at bounding box center [695, 194] width 7 height 7
type input "[DATE]"
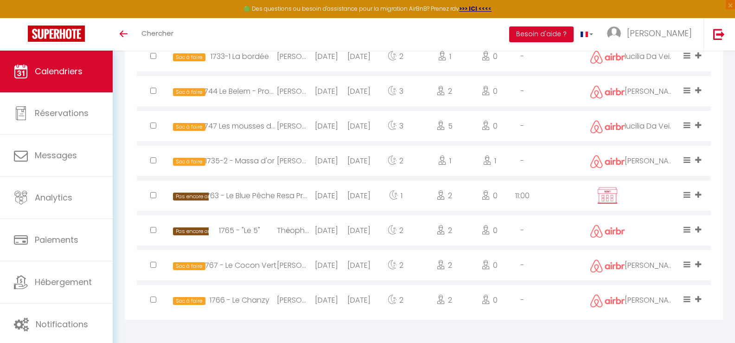
scroll to position [655, 0]
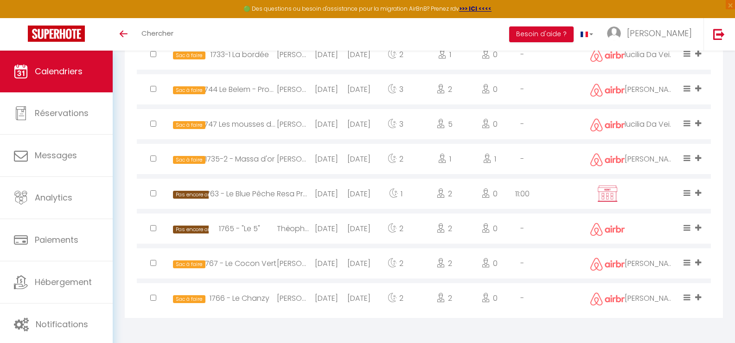
click at [331, 269] on div "[DATE]" at bounding box center [326, 263] width 33 height 30
select select "45582"
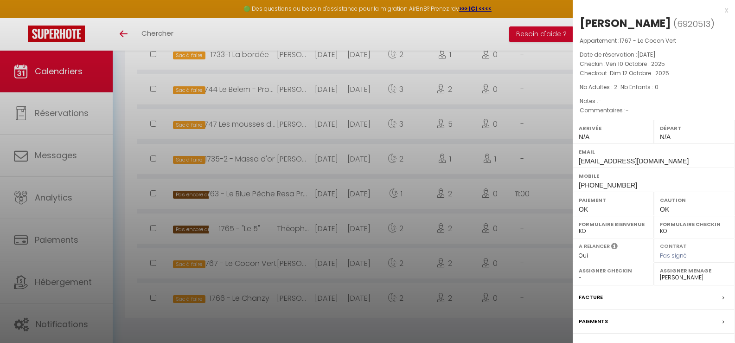
click at [331, 269] on div at bounding box center [367, 171] width 735 height 343
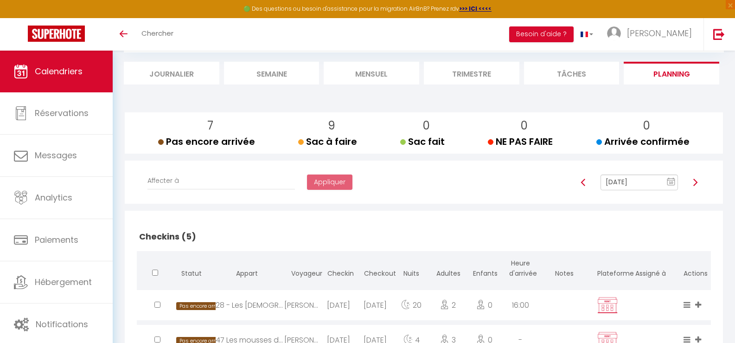
scroll to position [52, 0]
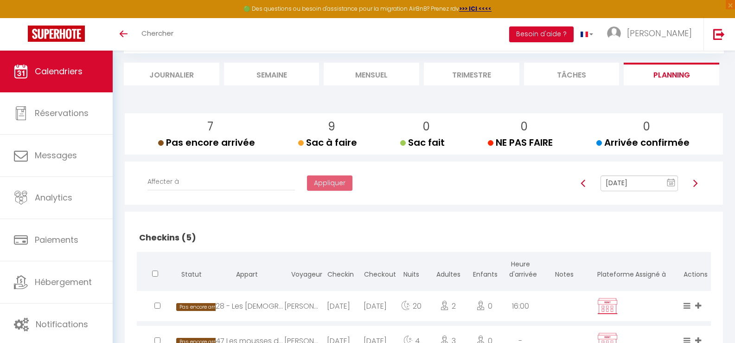
click at [695, 183] on img at bounding box center [695, 183] width 7 height 7
type input "[DATE]"
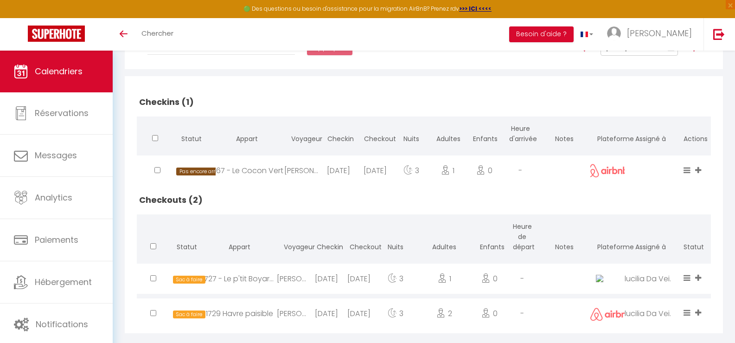
scroll to position [203, 0]
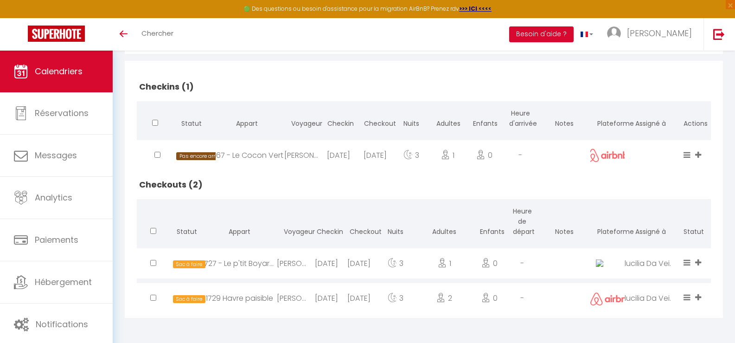
click at [356, 266] on div "[DATE]" at bounding box center [359, 263] width 33 height 30
select select "1121"
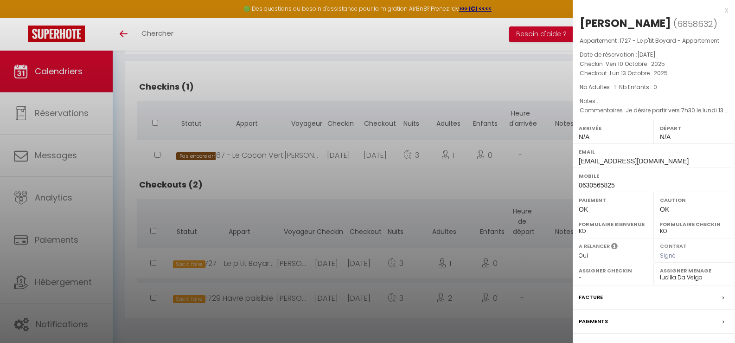
click at [361, 204] on div at bounding box center [367, 171] width 735 height 343
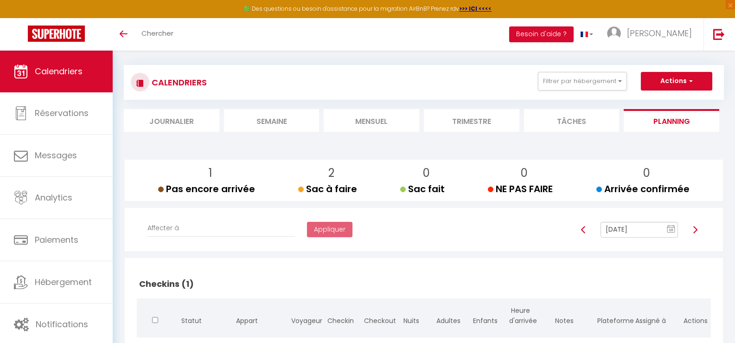
scroll to position [0, 0]
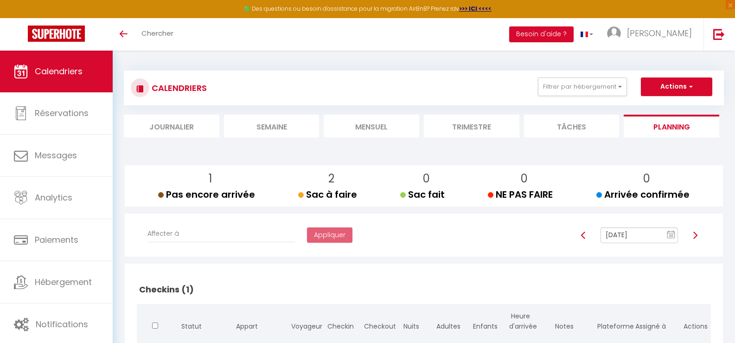
click at [582, 235] on img at bounding box center [583, 234] width 7 height 7
type input "[DATE]"
click at [617, 89] on button "Filtrer par hébergement" at bounding box center [582, 86] width 89 height 19
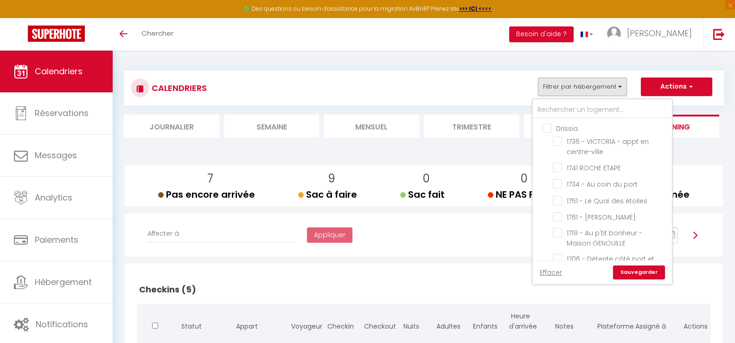
click at [546, 127] on input "Drissia" at bounding box center [611, 127] width 139 height 9
checkbox input "true"
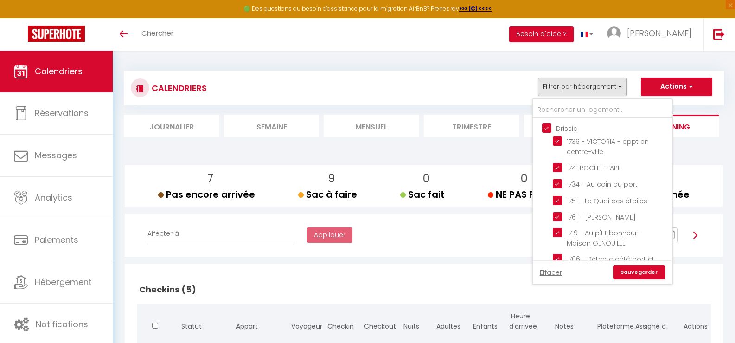
checkbox input "true"
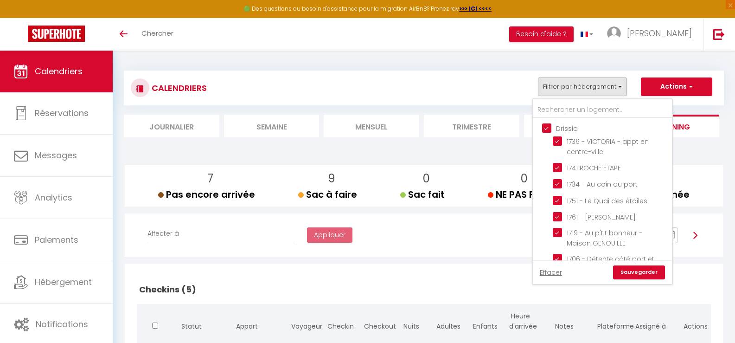
checkbox input "true"
checkbox input "false"
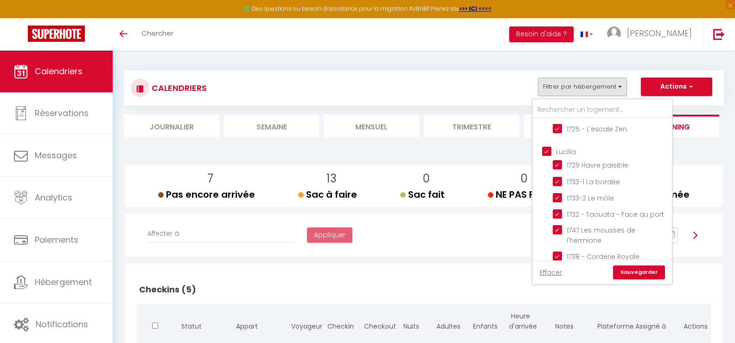
scroll to position [278, 0]
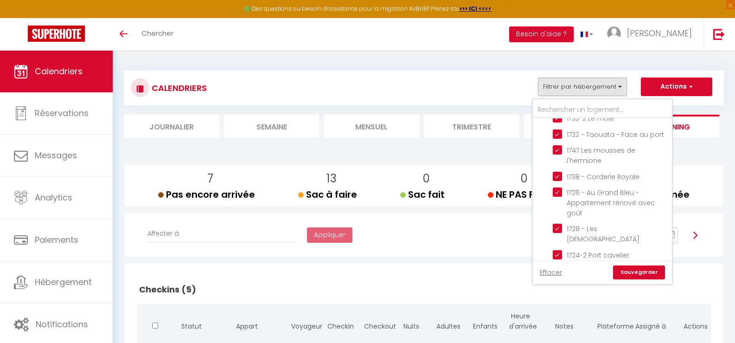
click at [642, 271] on link "Sauvegarder" at bounding box center [639, 272] width 52 height 14
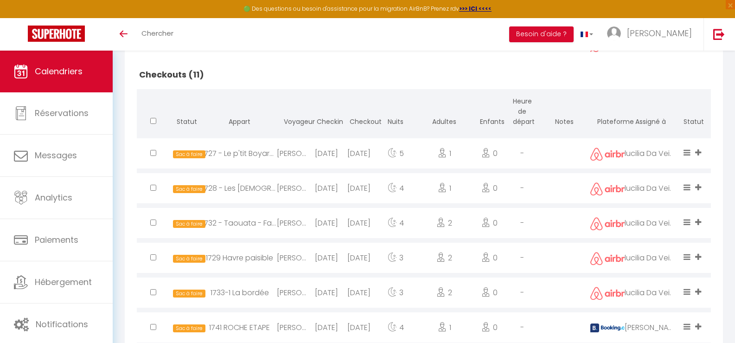
scroll to position [696, 0]
click at [318, 153] on div "[DATE]" at bounding box center [326, 153] width 33 height 30
select select "0"
select select "1"
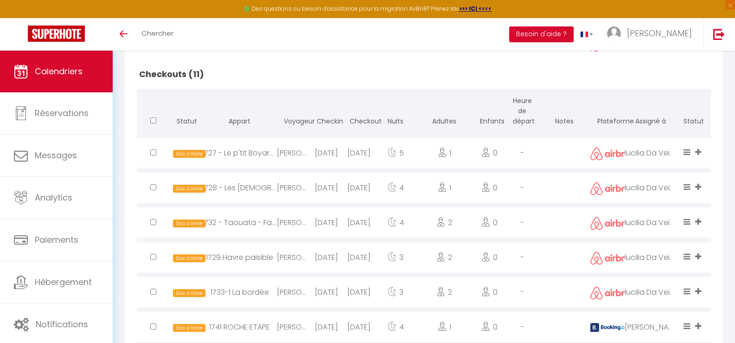
select select
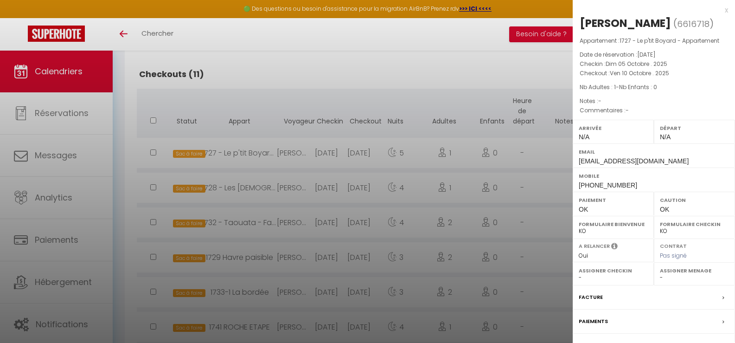
select select "1121"
click at [354, 86] on div at bounding box center [367, 171] width 735 height 343
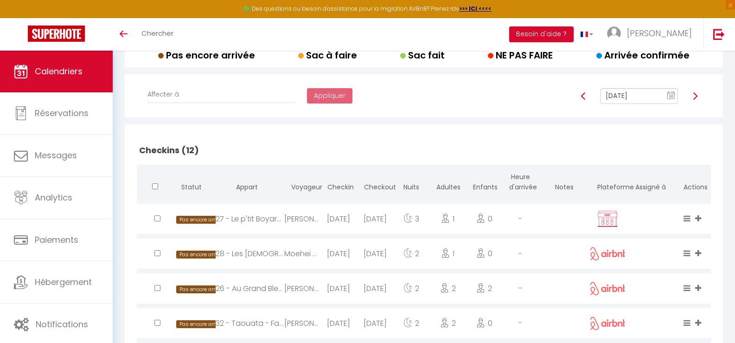
scroll to position [93, 0]
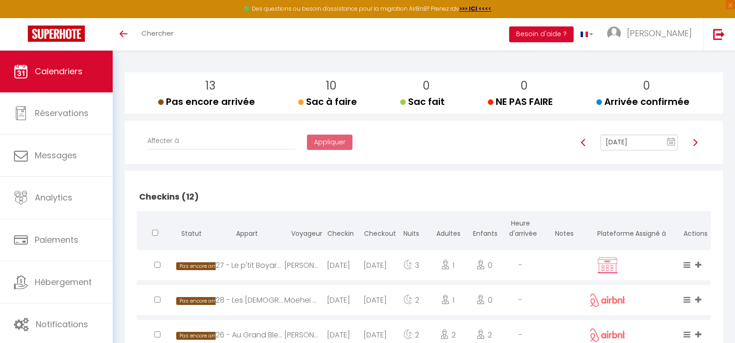
click at [696, 142] on img at bounding box center [695, 142] width 7 height 7
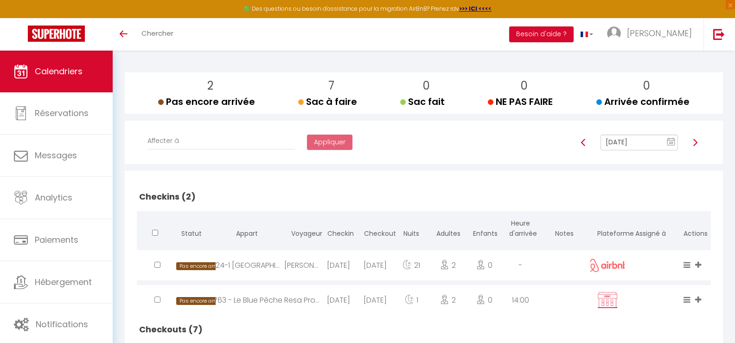
click at [696, 142] on img at bounding box center [695, 142] width 7 height 7
type input "[DATE]"
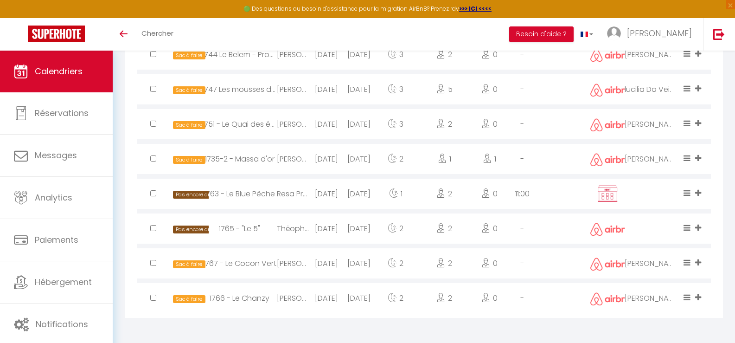
scroll to position [748, 0]
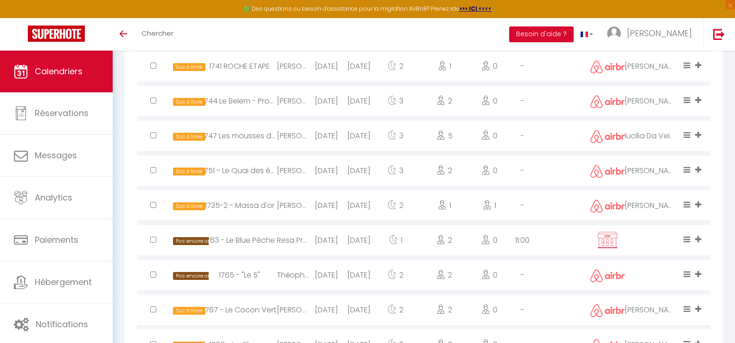
click at [270, 243] on div "1763 - Le Blue Pêche" at bounding box center [239, 240] width 75 height 30
select select
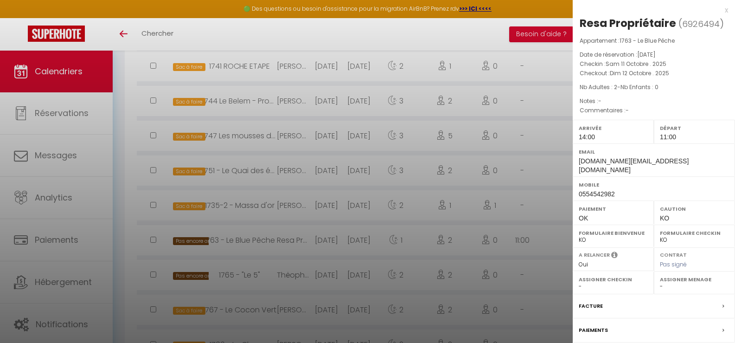
click at [280, 197] on div at bounding box center [367, 171] width 735 height 343
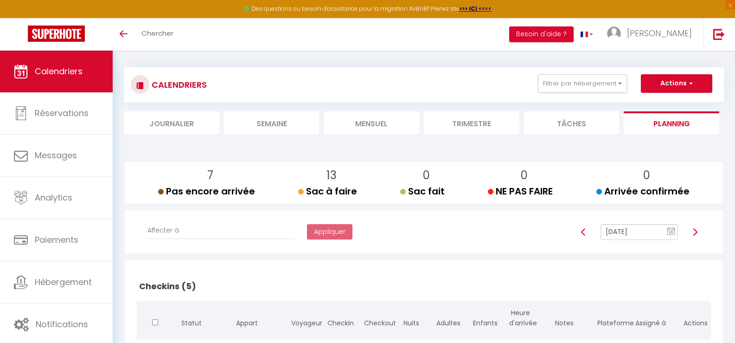
scroll to position [0, 0]
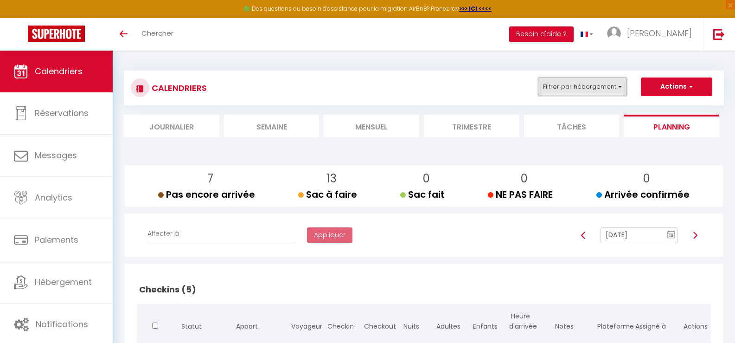
click at [621, 88] on button "Filtrer par hébergement" at bounding box center [582, 86] width 89 height 19
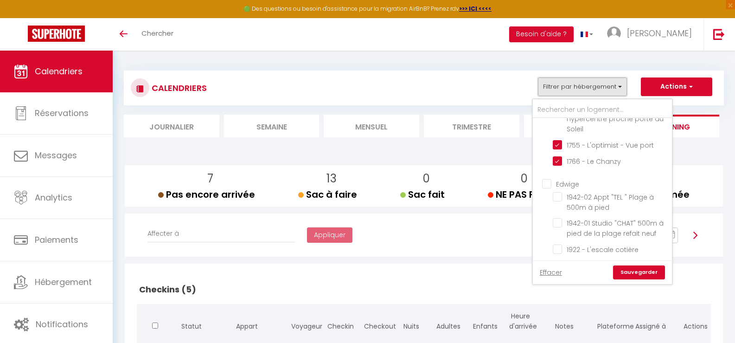
scroll to position [557, 0]
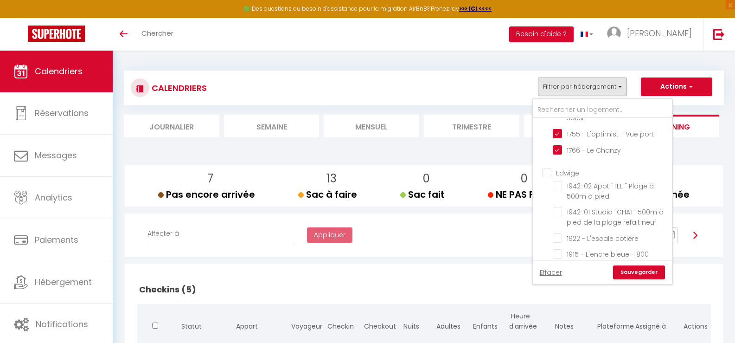
click at [635, 269] on link "Sauvegarder" at bounding box center [639, 272] width 52 height 14
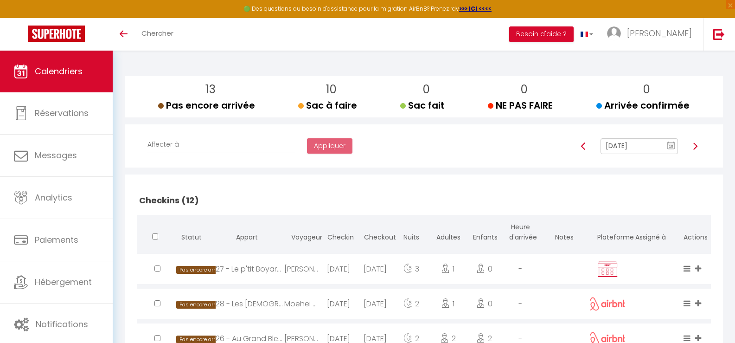
scroll to position [4, 0]
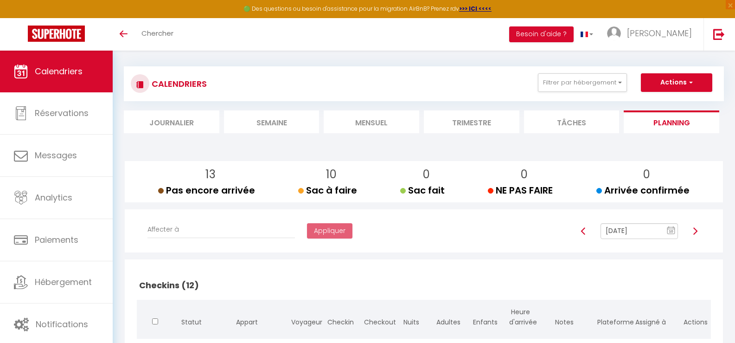
click at [694, 232] on img at bounding box center [695, 230] width 7 height 7
type input "[DATE]"
select select
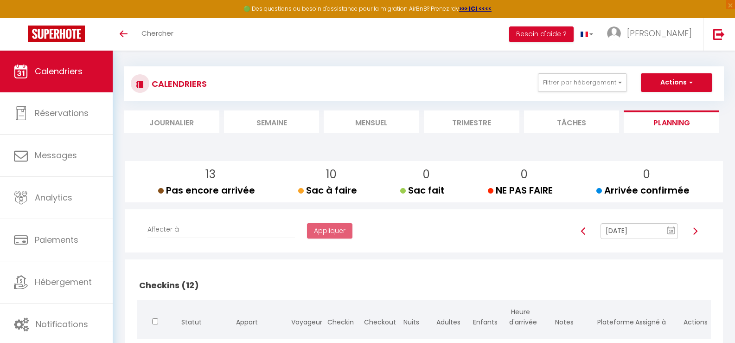
select select
click at [694, 232] on img at bounding box center [695, 230] width 7 height 7
select select
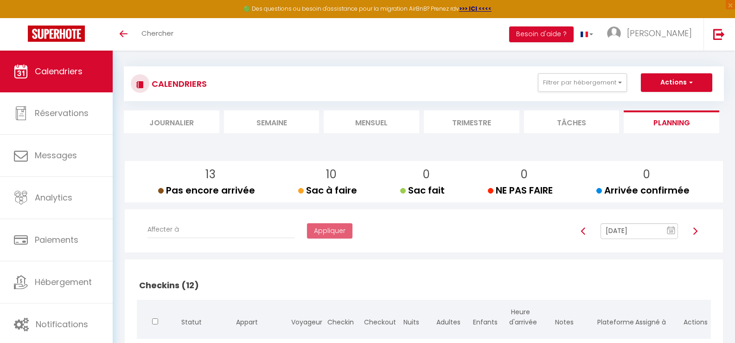
select select
type input "[DATE]"
select select
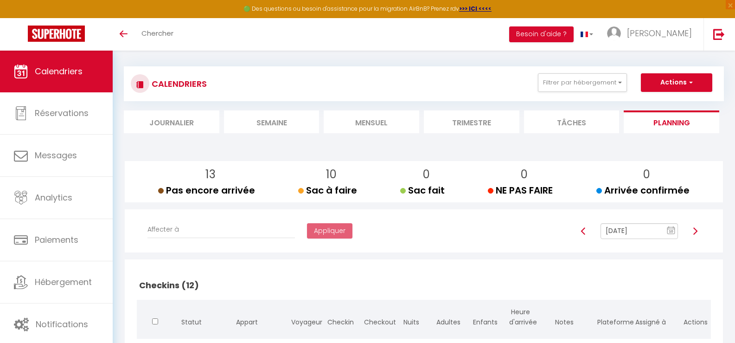
select select
click at [694, 232] on img at bounding box center [695, 230] width 7 height 7
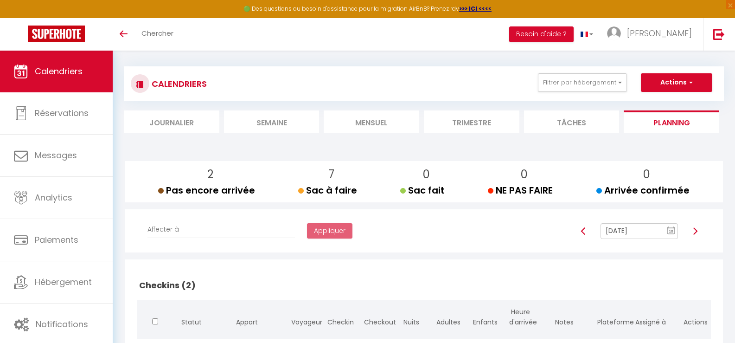
type input "[DATE]"
select select
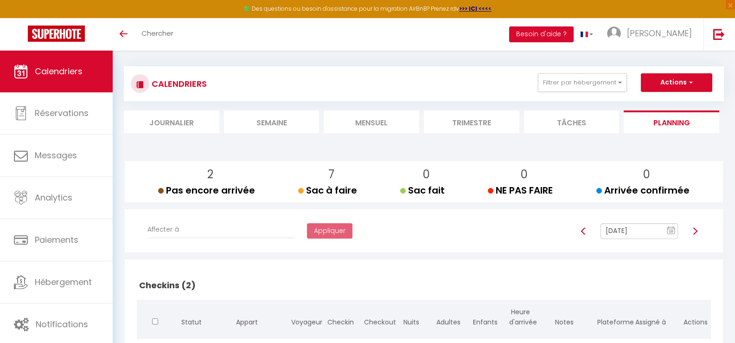
select select
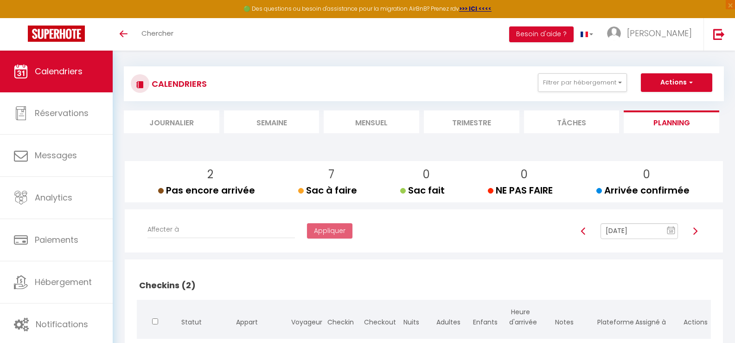
select select
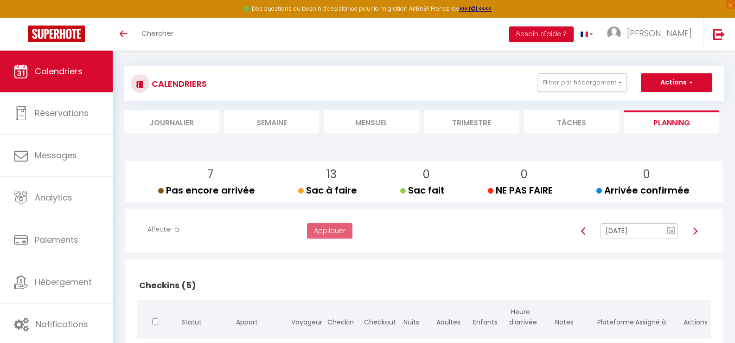
select select
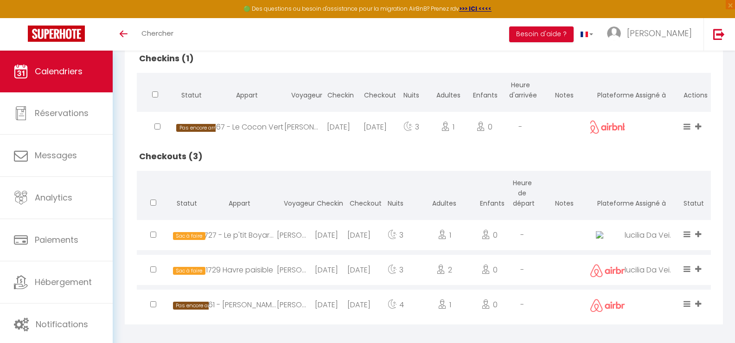
scroll to position [238, 0]
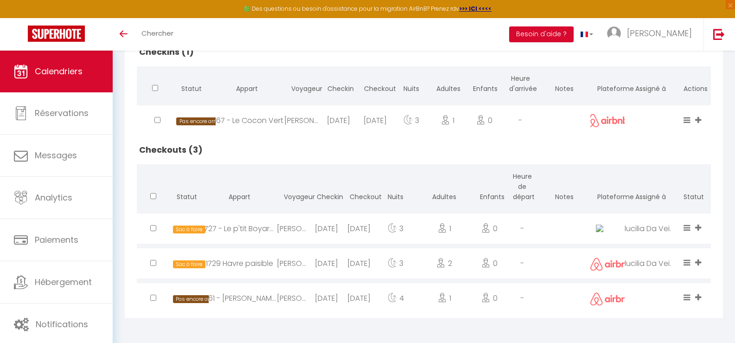
click at [283, 227] on div "[PERSON_NAME]" at bounding box center [293, 228] width 33 height 30
select select "0"
select select "1"
select select
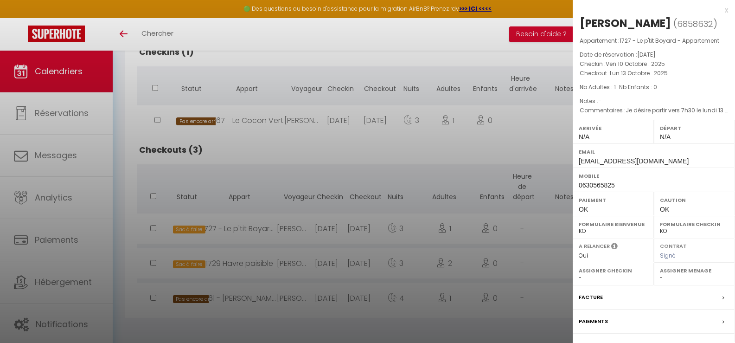
select select "1121"
click at [323, 169] on div at bounding box center [367, 171] width 735 height 343
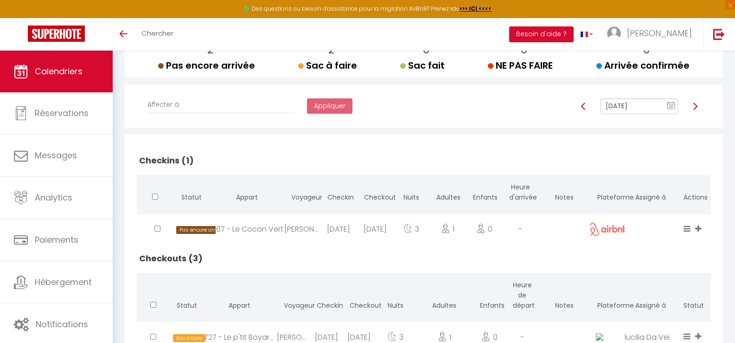
scroll to position [52, 0]
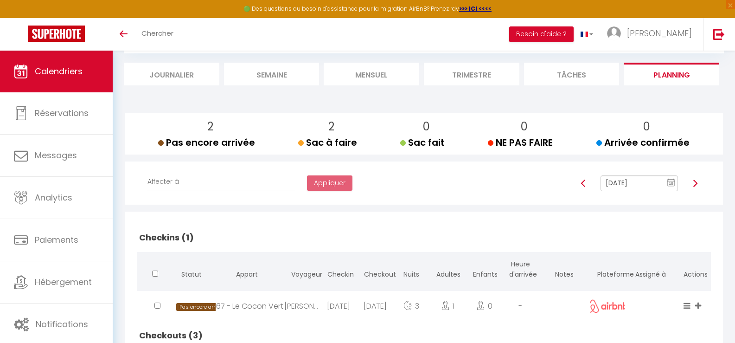
click at [585, 184] on img at bounding box center [583, 183] width 7 height 7
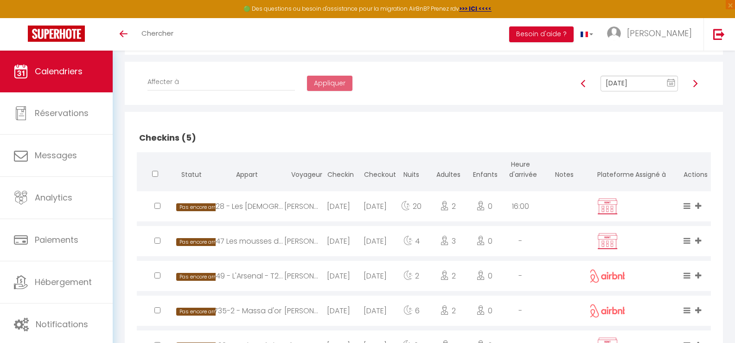
scroll to position [98, 0]
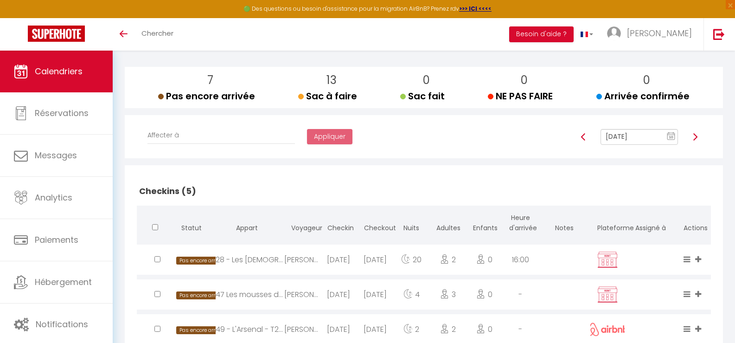
click at [697, 135] on img at bounding box center [695, 136] width 7 height 7
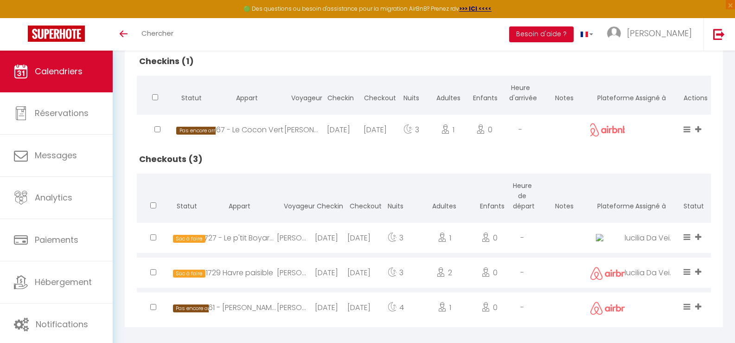
scroll to position [238, 0]
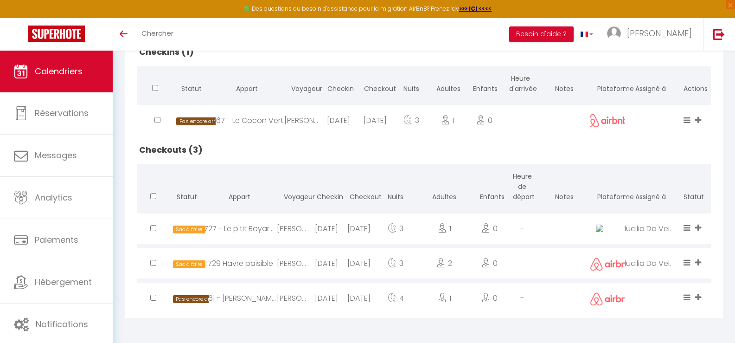
click at [271, 231] on div "1727 - Le p'tit Boyard - Appartement" at bounding box center [239, 228] width 75 height 30
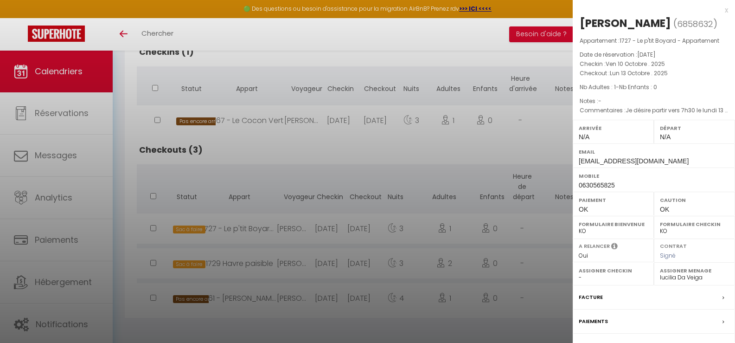
click at [345, 173] on div at bounding box center [367, 171] width 735 height 343
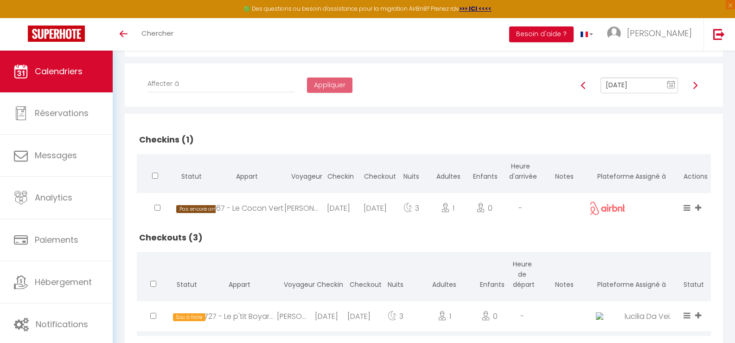
scroll to position [52, 0]
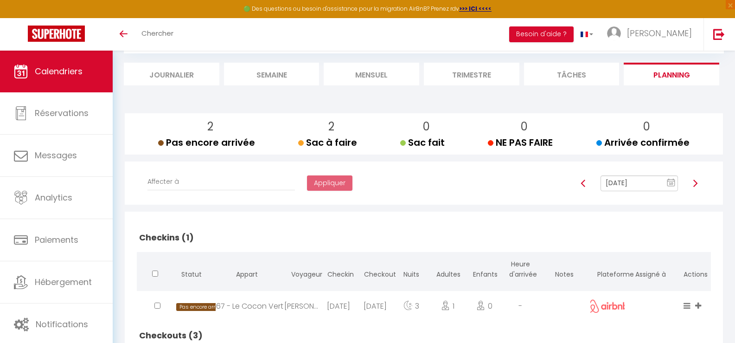
click at [584, 185] on img at bounding box center [583, 183] width 7 height 7
type input "[DATE]"
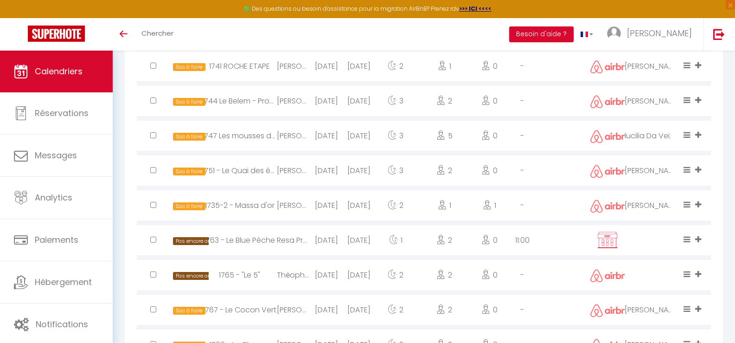
scroll to position [794, 0]
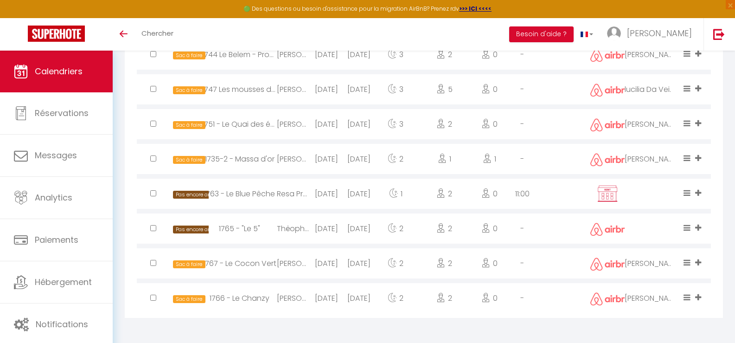
click at [308, 260] on div "[PERSON_NAME]" at bounding box center [293, 263] width 33 height 30
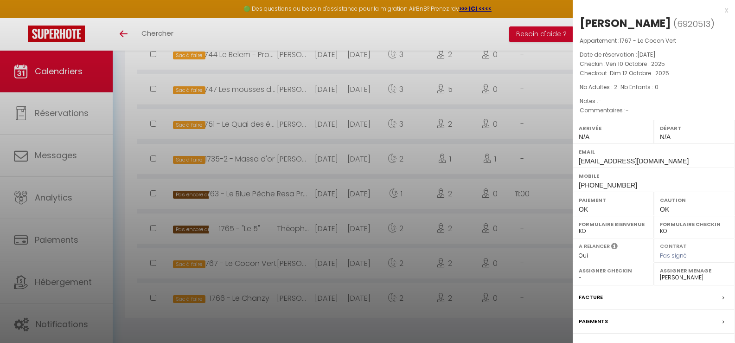
click at [308, 260] on div at bounding box center [367, 171] width 735 height 343
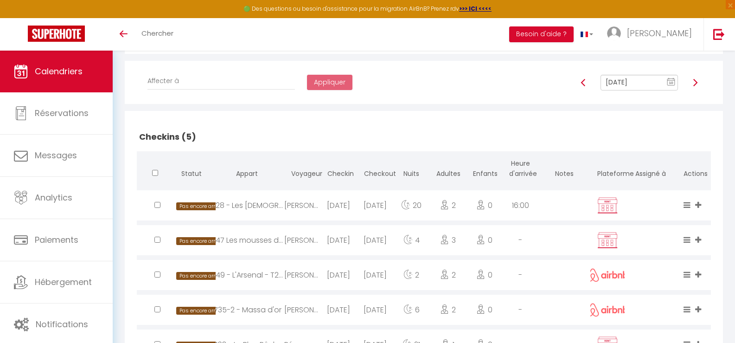
scroll to position [145, 0]
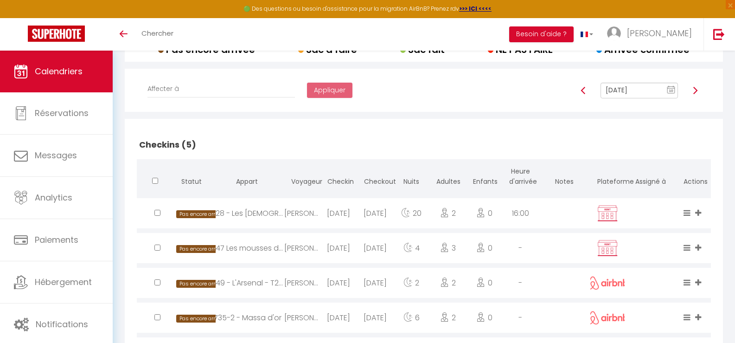
click at [308, 216] on div "[PERSON_NAME]" at bounding box center [302, 213] width 36 height 30
select select "1121"
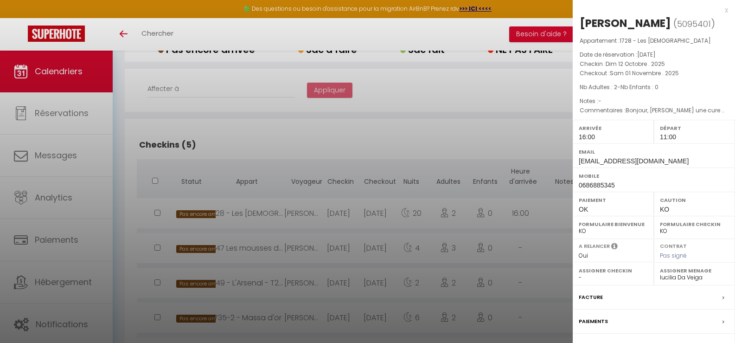
click at [342, 134] on div at bounding box center [367, 171] width 735 height 343
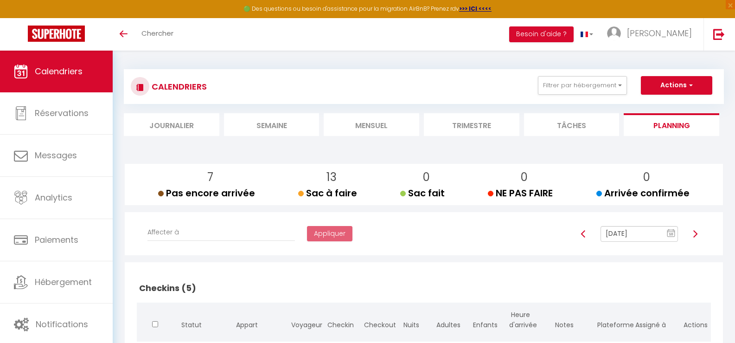
scroll to position [0, 0]
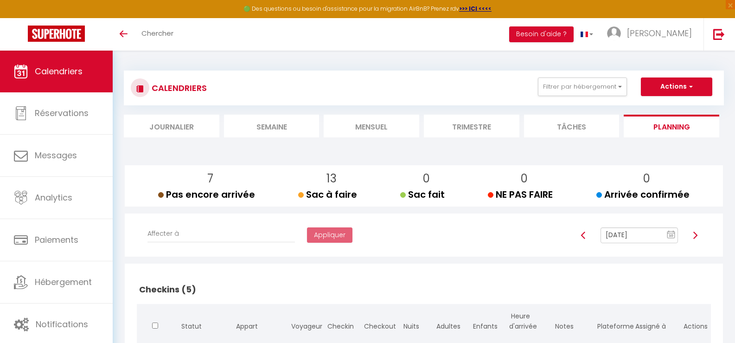
click at [581, 236] on img at bounding box center [583, 234] width 7 height 7
click at [581, 235] on img at bounding box center [583, 234] width 7 height 7
type input "[DATE]"
click at [617, 87] on button "Filtrer par hébergement" at bounding box center [582, 86] width 89 height 19
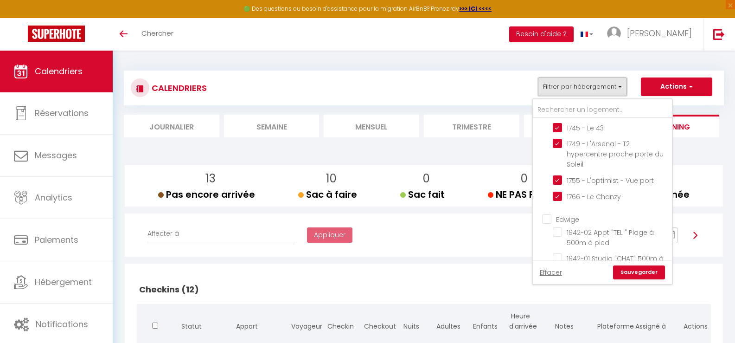
scroll to position [557, 0]
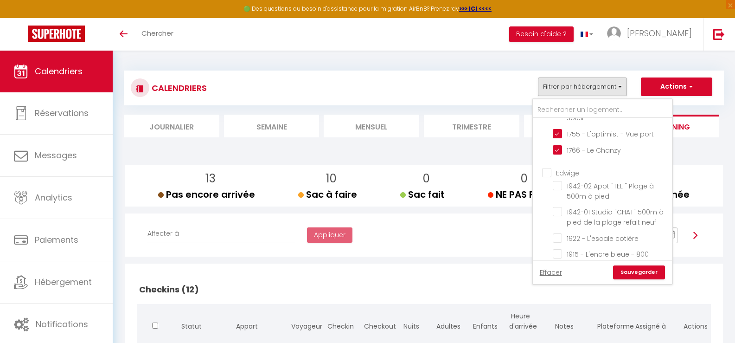
click at [547, 174] on input "Edwige" at bounding box center [611, 171] width 139 height 9
checkbox input "true"
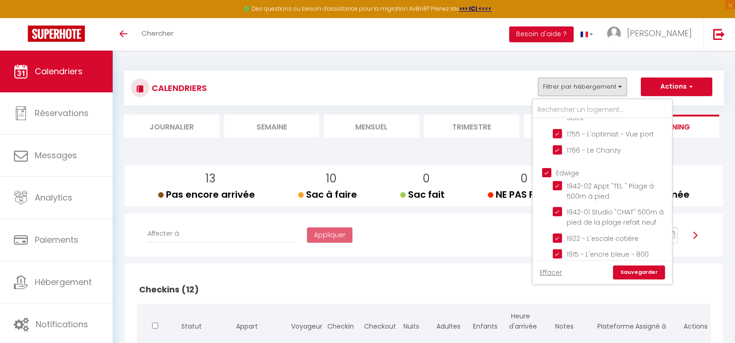
checkbox input "true"
checkbox input "false"
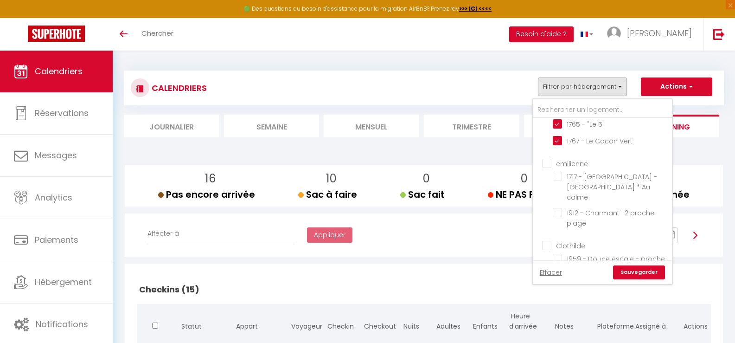
scroll to position [835, 0]
click at [548, 165] on input "emilienne" at bounding box center [611, 161] width 139 height 9
checkbox input "true"
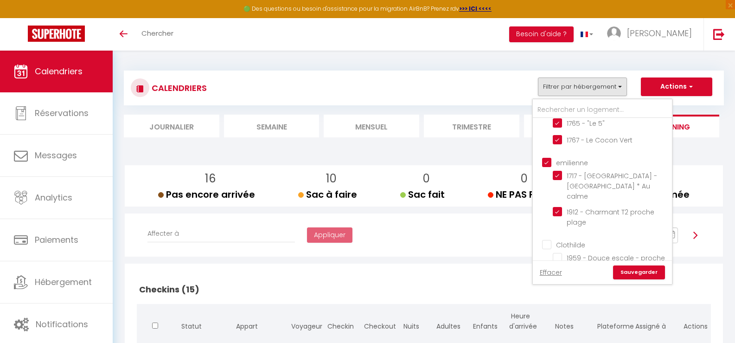
checkbox input "false"
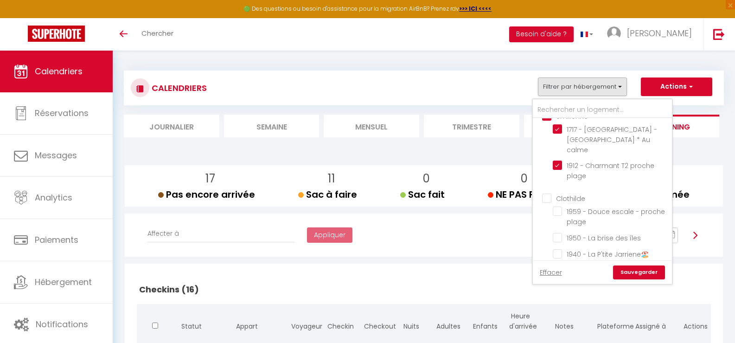
click at [550, 193] on input "Clothilde" at bounding box center [611, 197] width 139 height 9
checkbox input "true"
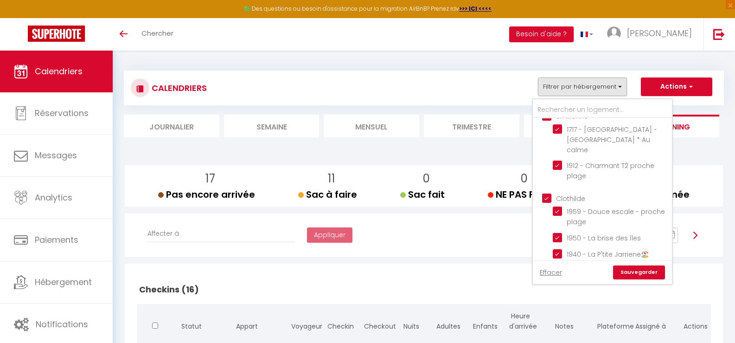
checkbox input "true"
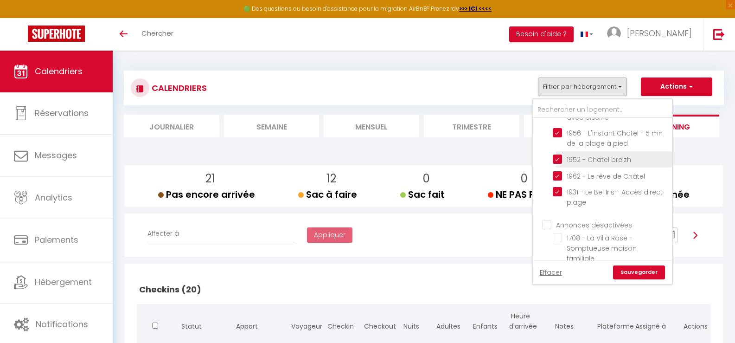
scroll to position [1071, 0]
click at [635, 271] on link "Sauvegarder" at bounding box center [639, 272] width 52 height 14
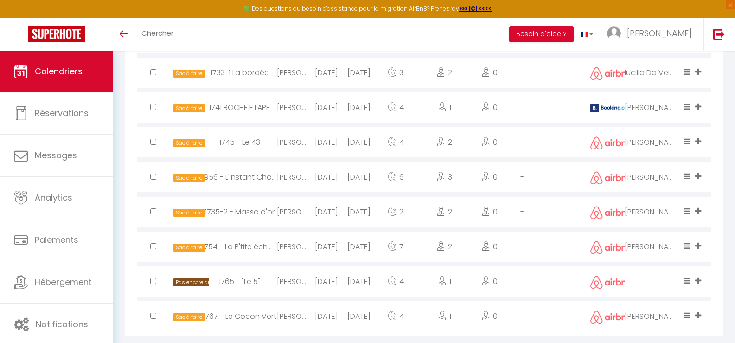
scroll to position [1246, 0]
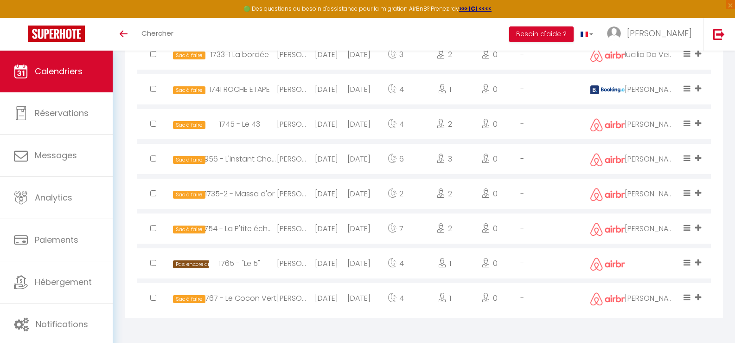
click at [314, 297] on div "[DATE]" at bounding box center [326, 298] width 33 height 30
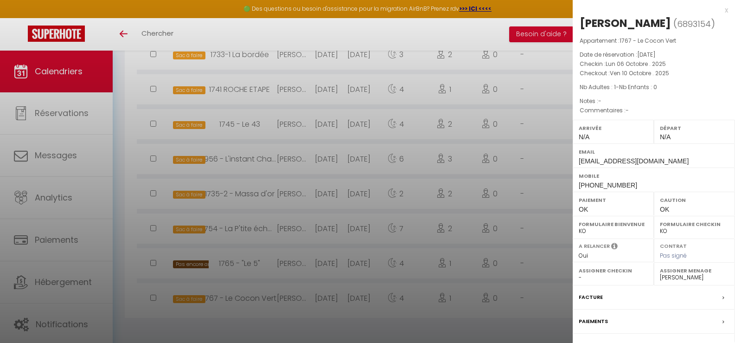
click at [314, 297] on div at bounding box center [367, 171] width 735 height 343
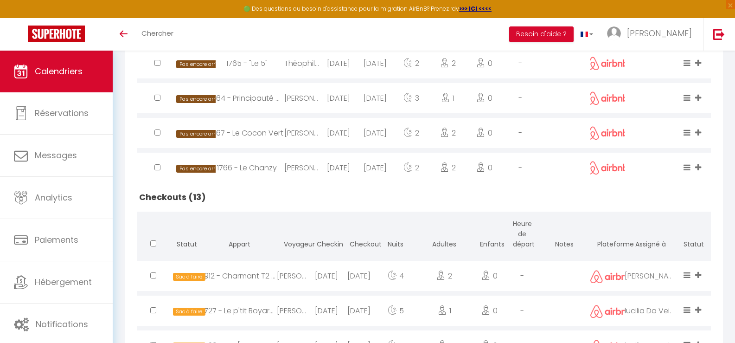
scroll to position [829, 0]
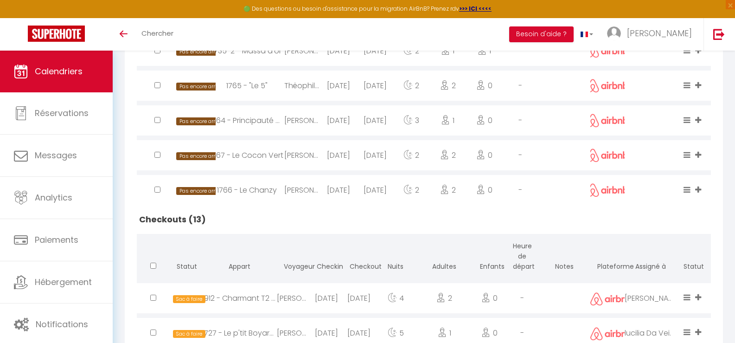
click at [342, 154] on div "[DATE]" at bounding box center [339, 155] width 36 height 30
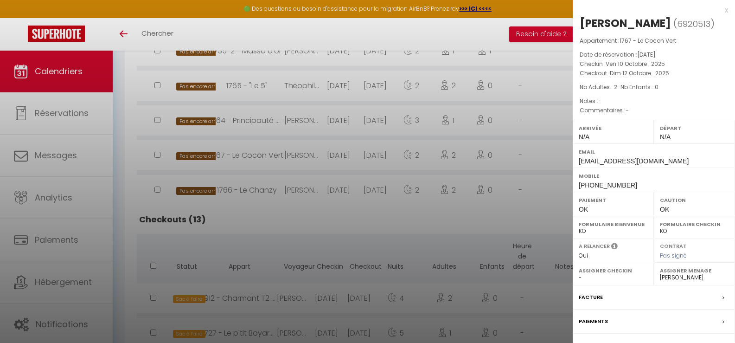
click at [342, 154] on div at bounding box center [367, 171] width 735 height 343
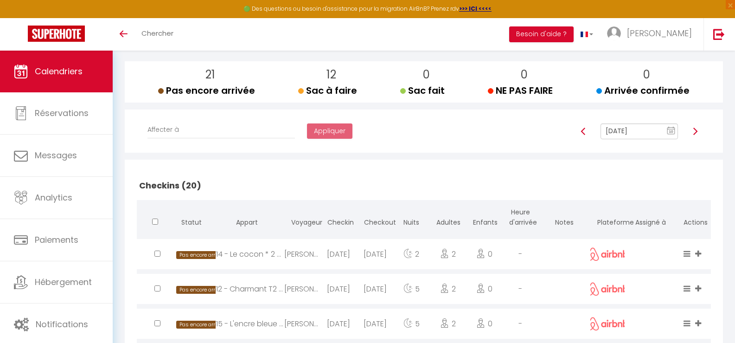
scroll to position [0, 0]
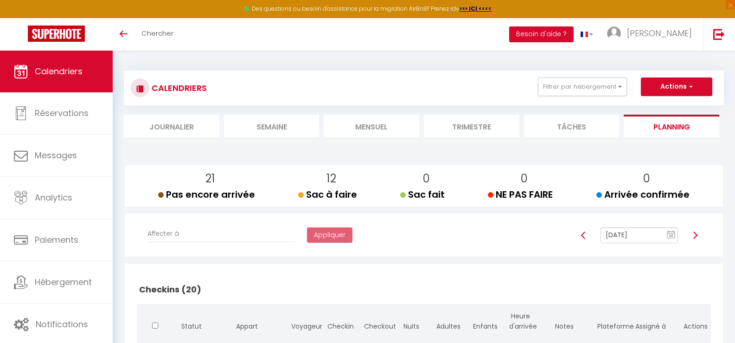
click at [696, 234] on img at bounding box center [695, 234] width 7 height 7
click at [695, 235] on img at bounding box center [695, 234] width 7 height 7
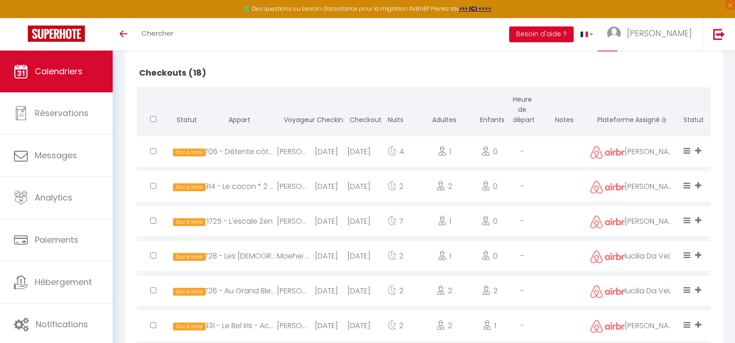
scroll to position [510, 0]
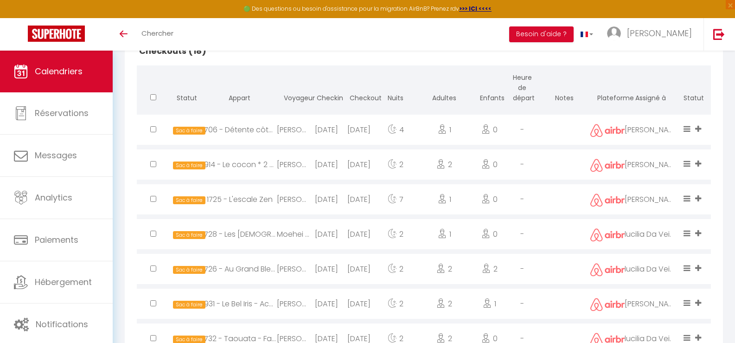
click at [370, 235] on div "[DATE]" at bounding box center [359, 234] width 33 height 30
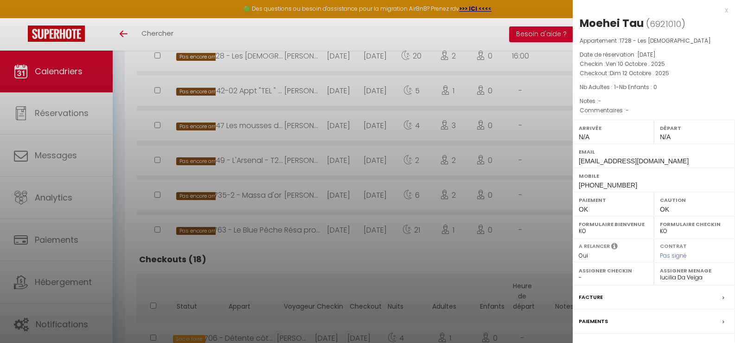
scroll to position [325, 0]
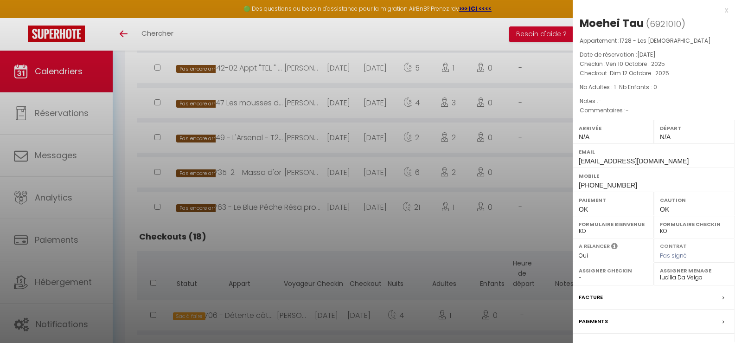
click at [296, 311] on div at bounding box center [367, 171] width 735 height 343
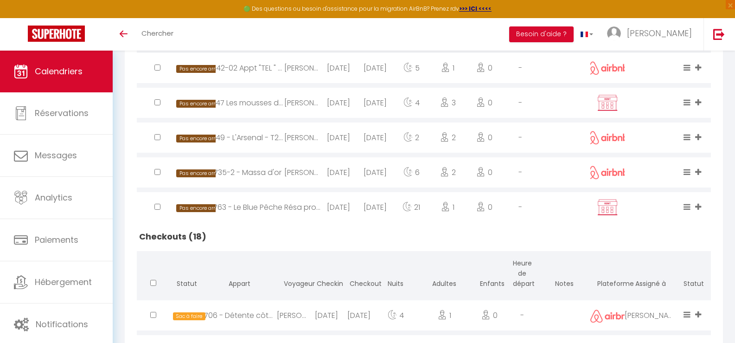
click at [297, 311] on div "[PERSON_NAME]" at bounding box center [293, 315] width 33 height 30
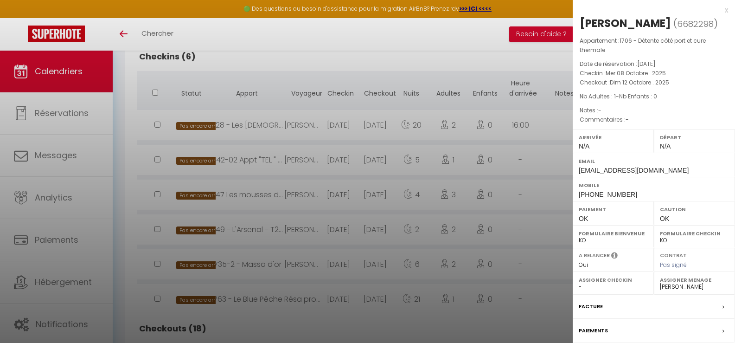
scroll to position [232, 0]
click at [322, 263] on div at bounding box center [367, 171] width 735 height 343
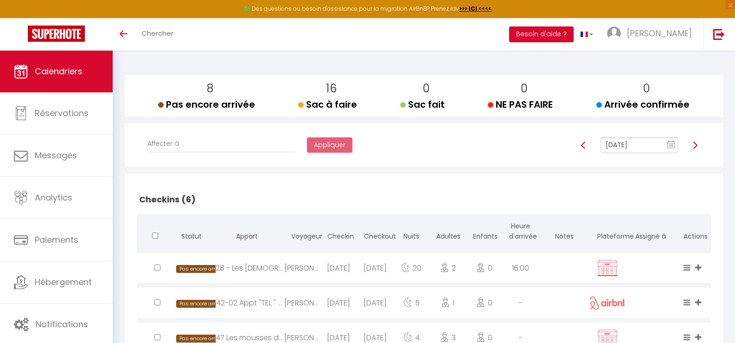
scroll to position [0, 0]
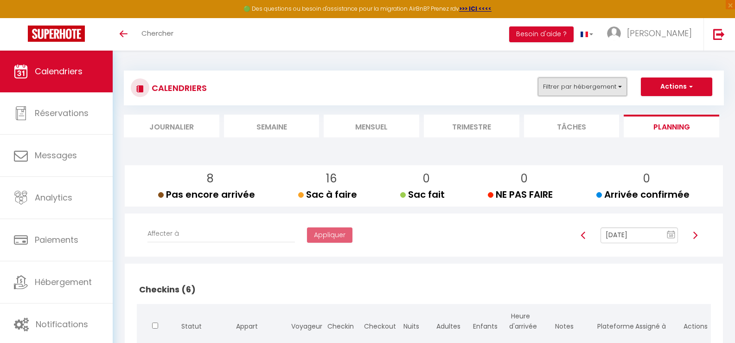
click at [620, 88] on button "Filtrer par hébergement" at bounding box center [582, 86] width 89 height 19
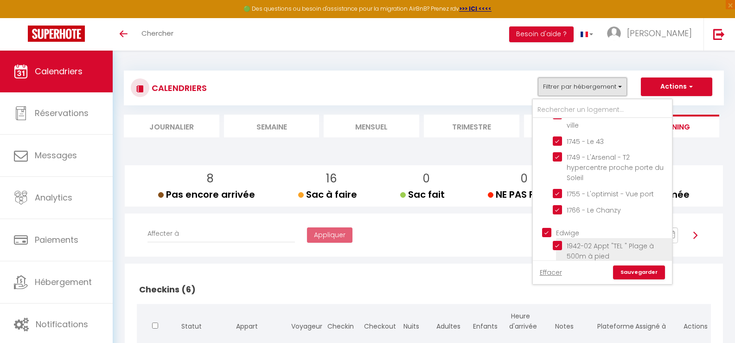
scroll to position [510, 0]
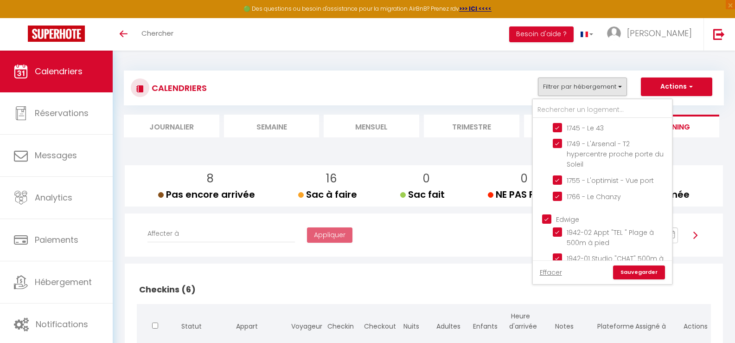
click at [648, 270] on link "Sauvegarder" at bounding box center [639, 272] width 52 height 14
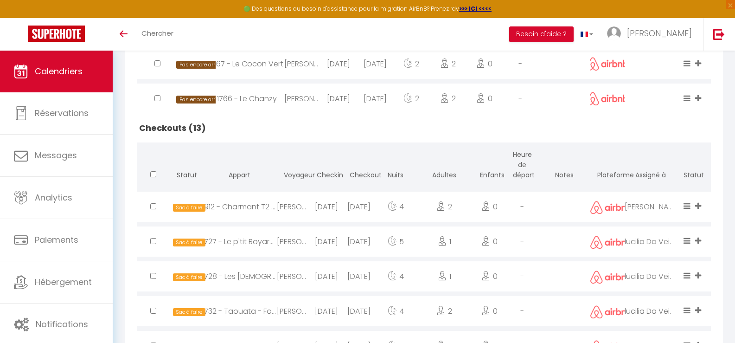
scroll to position [928, 0]
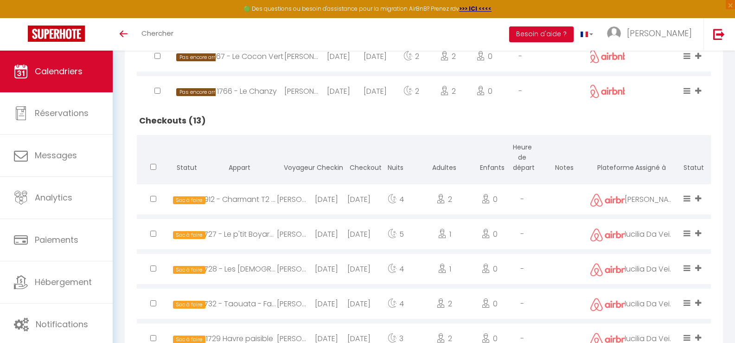
click at [316, 201] on div "[DATE]" at bounding box center [326, 199] width 33 height 30
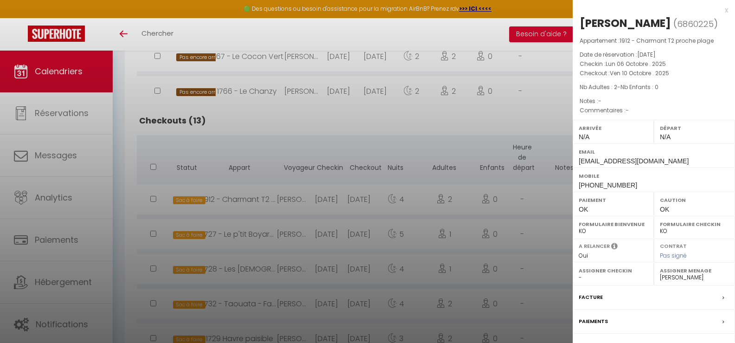
click at [375, 131] on div at bounding box center [367, 171] width 735 height 343
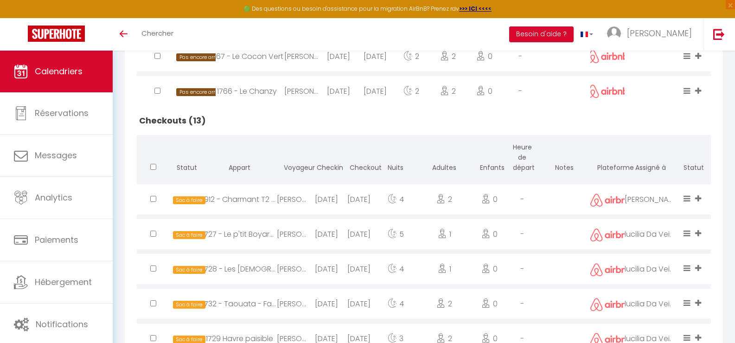
click at [315, 199] on div "[DATE]" at bounding box center [326, 199] width 33 height 30
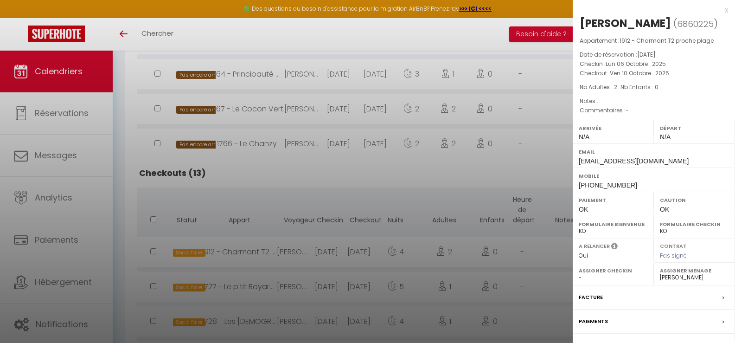
scroll to position [783, 0]
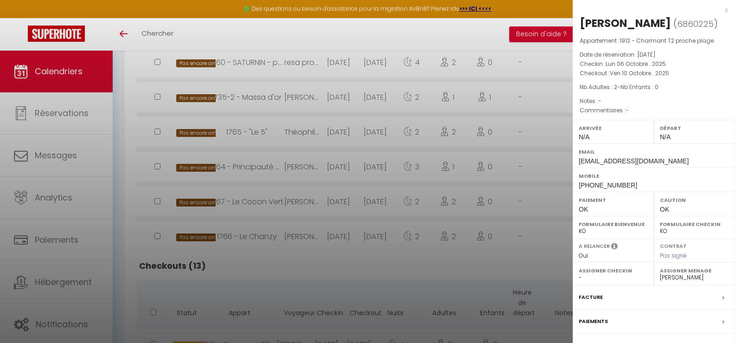
click at [265, 283] on div at bounding box center [367, 171] width 735 height 343
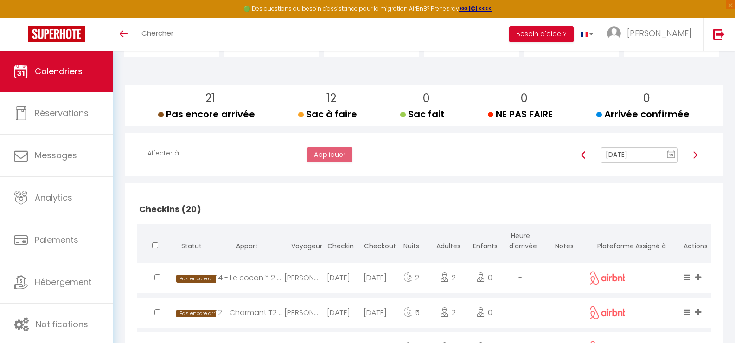
scroll to position [0, 0]
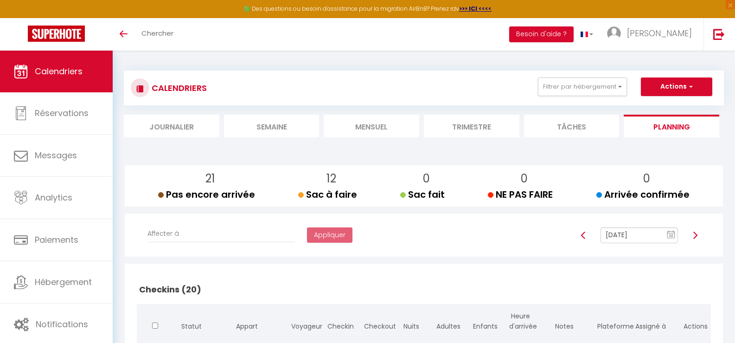
click at [696, 235] on img at bounding box center [695, 234] width 7 height 7
click at [695, 234] on img at bounding box center [695, 234] width 7 height 7
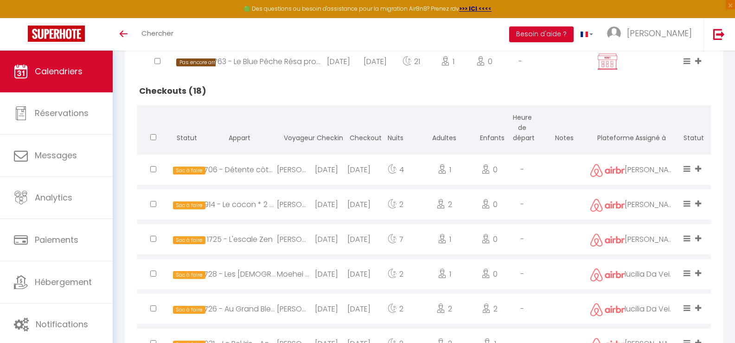
scroll to position [469, 0]
